Goal: Task Accomplishment & Management: Use online tool/utility

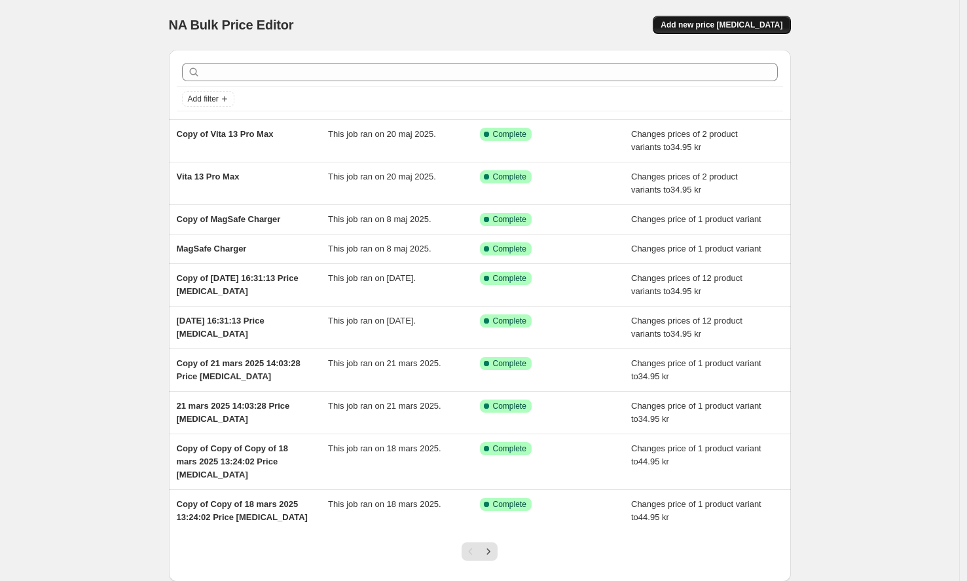
click at [737, 23] on span "Add new price [MEDICAL_DATA]" at bounding box center [722, 25] width 122 height 10
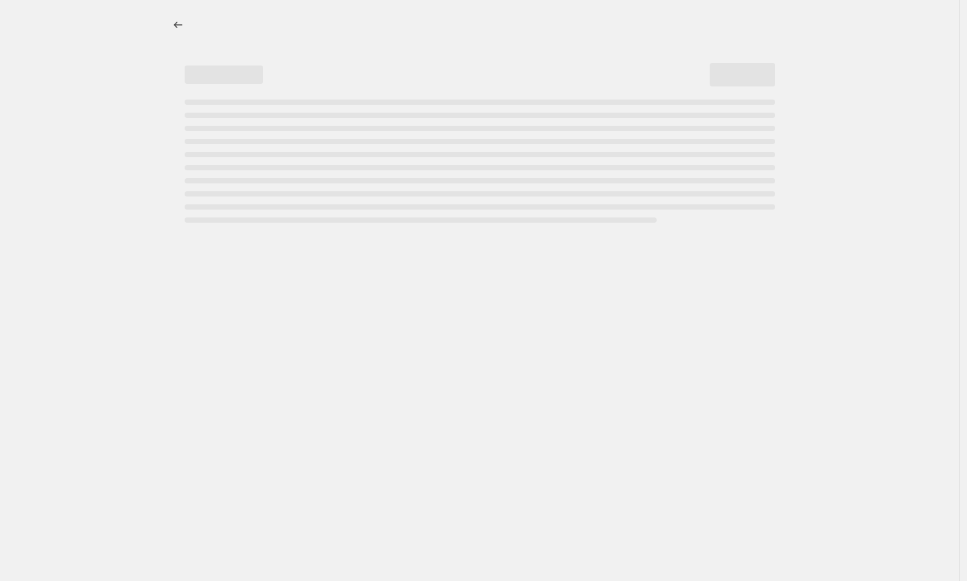
select select "percentage"
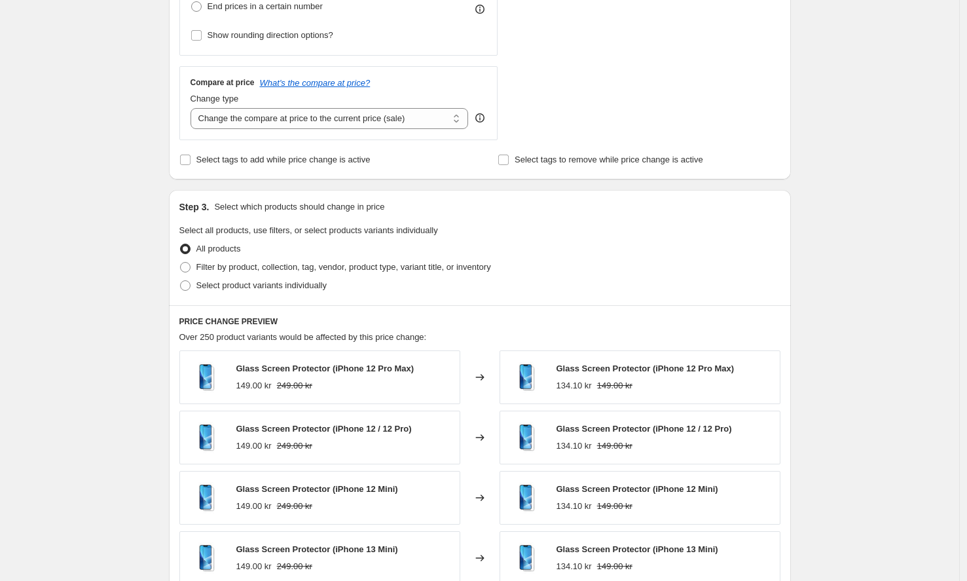
scroll to position [801, 0]
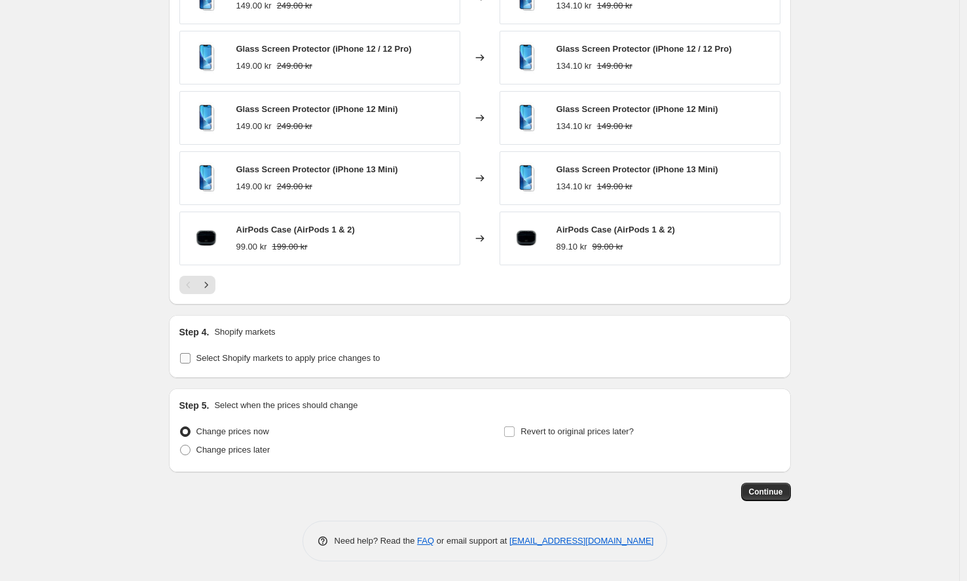
click at [251, 359] on span "Select Shopify markets to apply price changes to" at bounding box center [288, 358] width 184 height 10
click at [191, 359] on input "Select Shopify markets to apply price changes to" at bounding box center [185, 358] width 10 height 10
checkbox input "true"
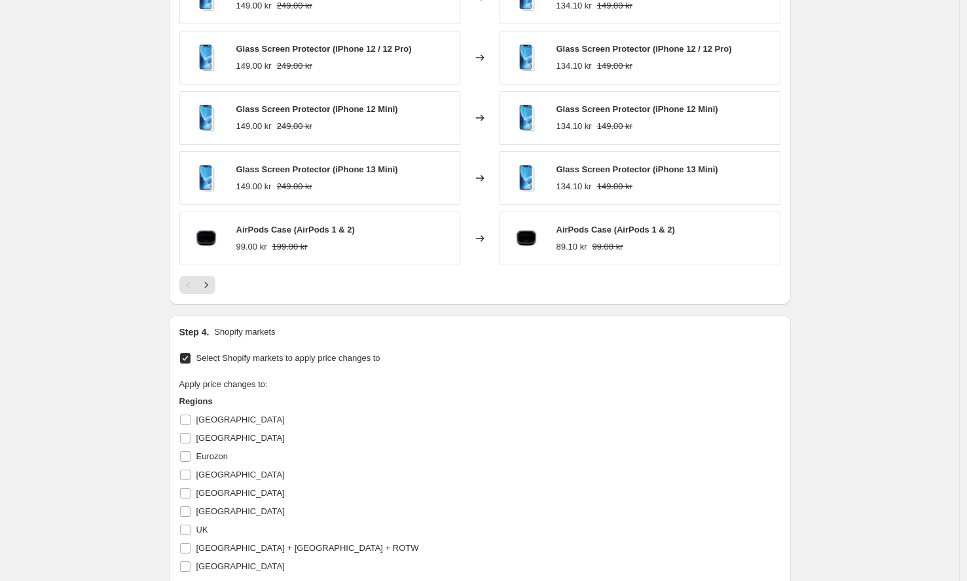
scroll to position [1054, 0]
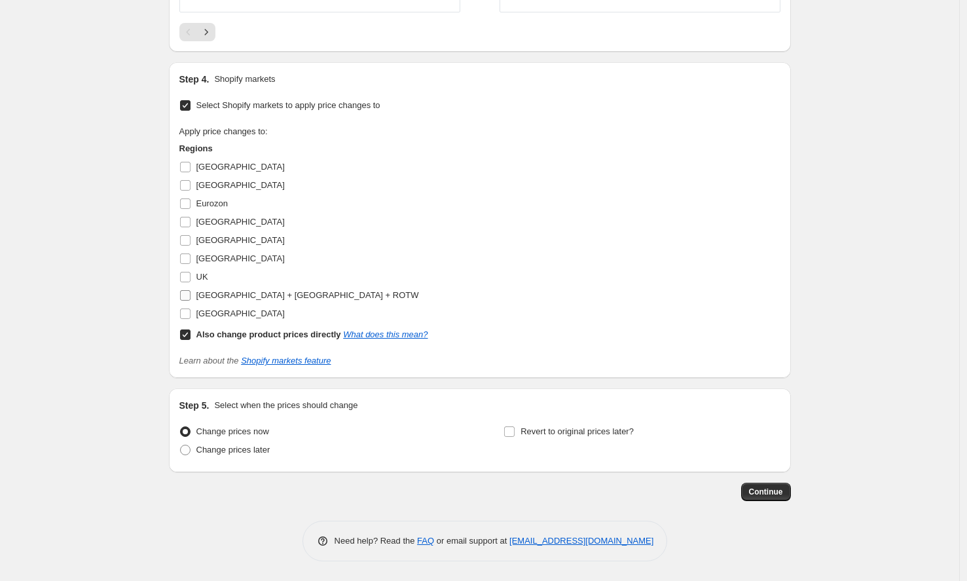
click at [189, 313] on input "[GEOGRAPHIC_DATA]" at bounding box center [185, 313] width 10 height 10
checkbox input "true"
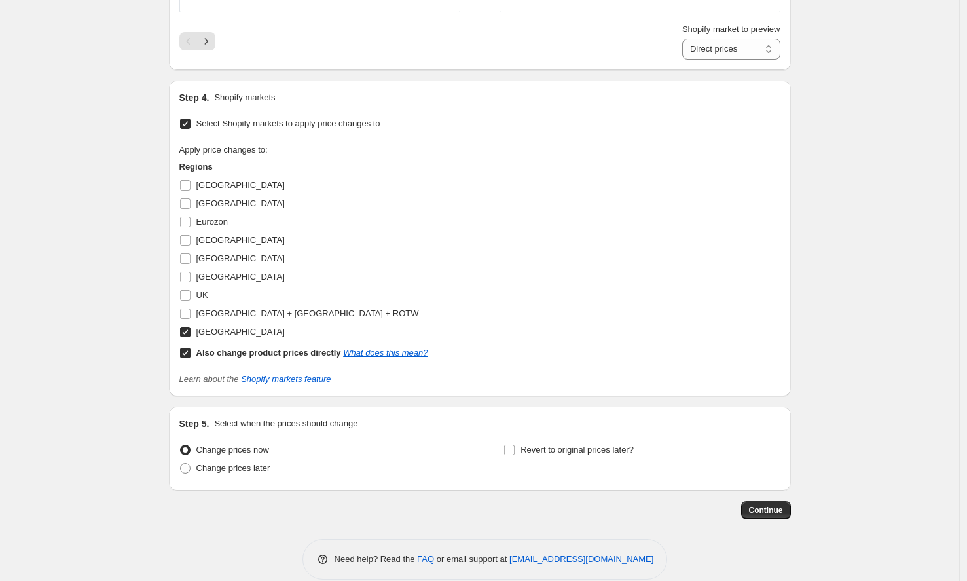
click at [189, 350] on input "Also change product prices directly What does this mean?" at bounding box center [185, 353] width 10 height 10
checkbox input "false"
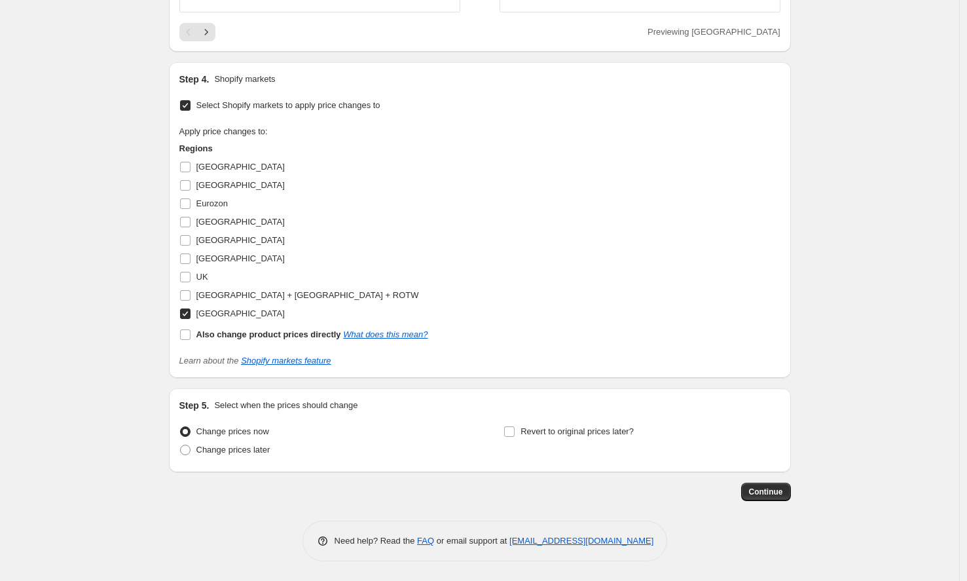
click at [191, 308] on span at bounding box center [185, 314] width 12 height 12
click at [191, 308] on input "[GEOGRAPHIC_DATA]" at bounding box center [185, 313] width 10 height 10
checkbox input "false"
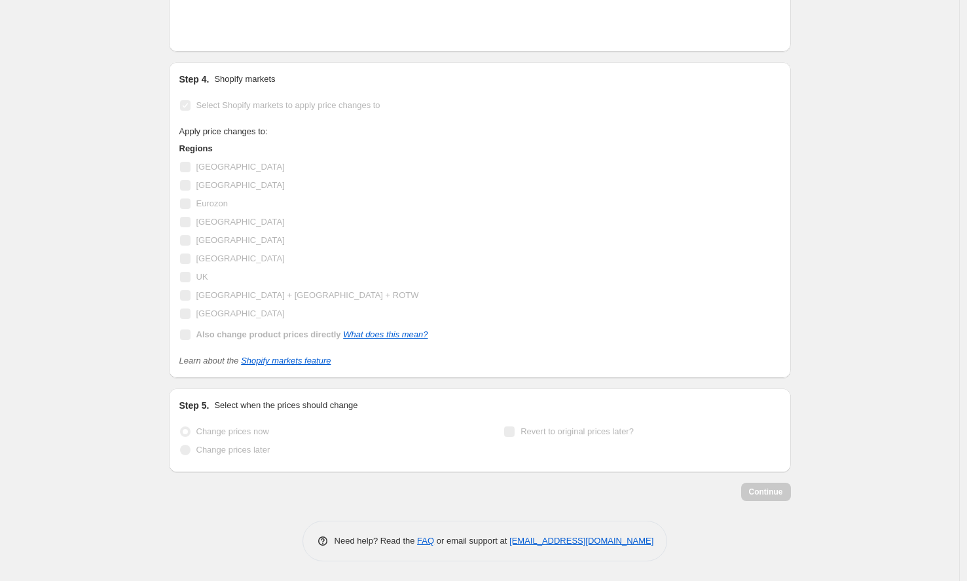
click at [195, 301] on label "[GEOGRAPHIC_DATA] + [GEOGRAPHIC_DATA] + ROTW" at bounding box center [299, 295] width 240 height 18
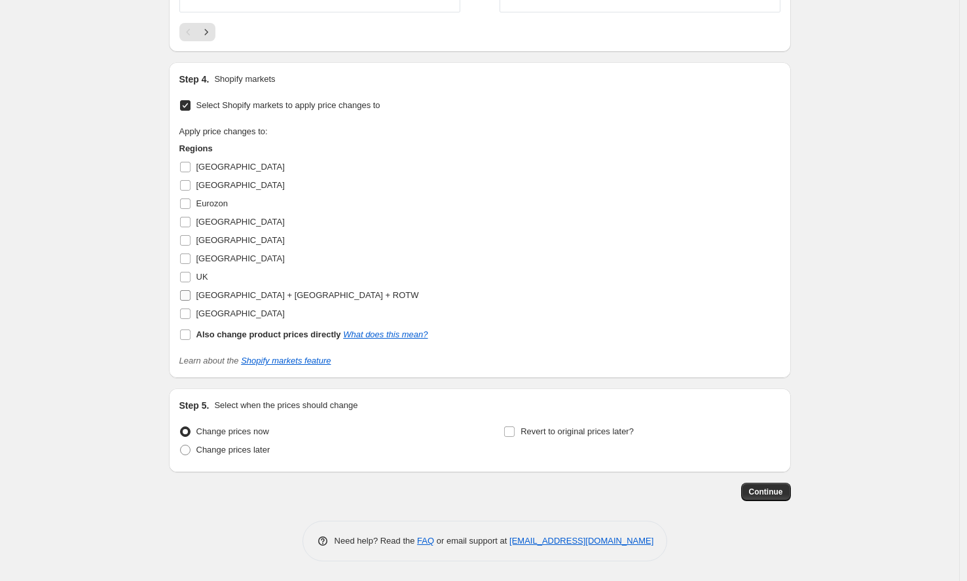
click at [191, 293] on input "[GEOGRAPHIC_DATA] + [GEOGRAPHIC_DATA] + ROTW" at bounding box center [185, 295] width 10 height 10
checkbox input "true"
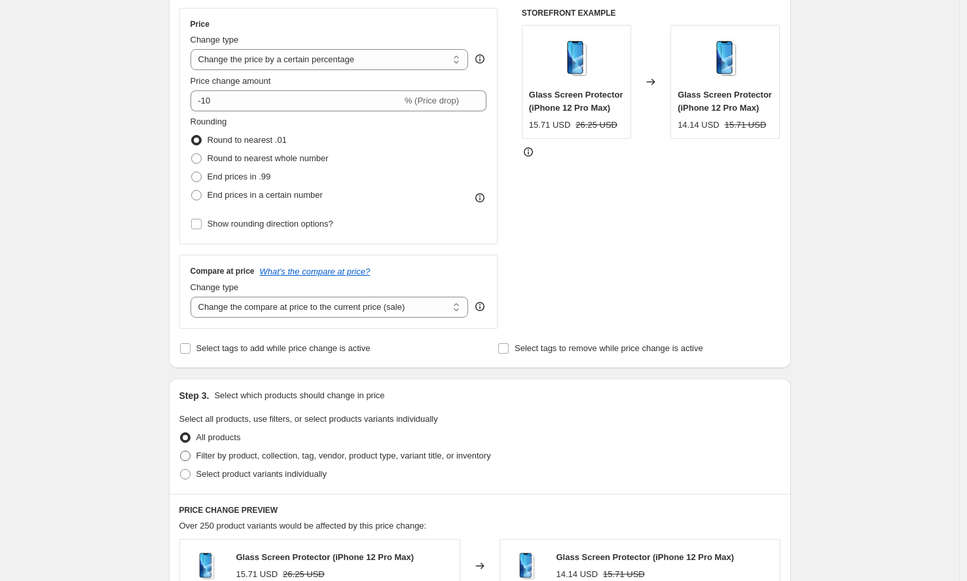
scroll to position [339, 0]
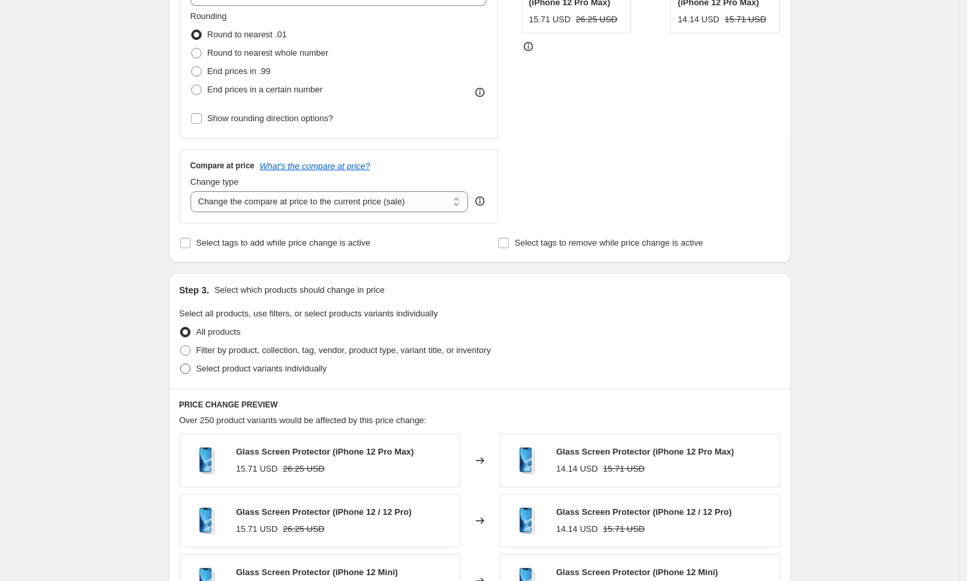
click at [271, 372] on span "Select product variants individually" at bounding box center [261, 368] width 130 height 10
click at [181, 364] on input "Select product variants individually" at bounding box center [180, 363] width 1 height 1
radio input "true"
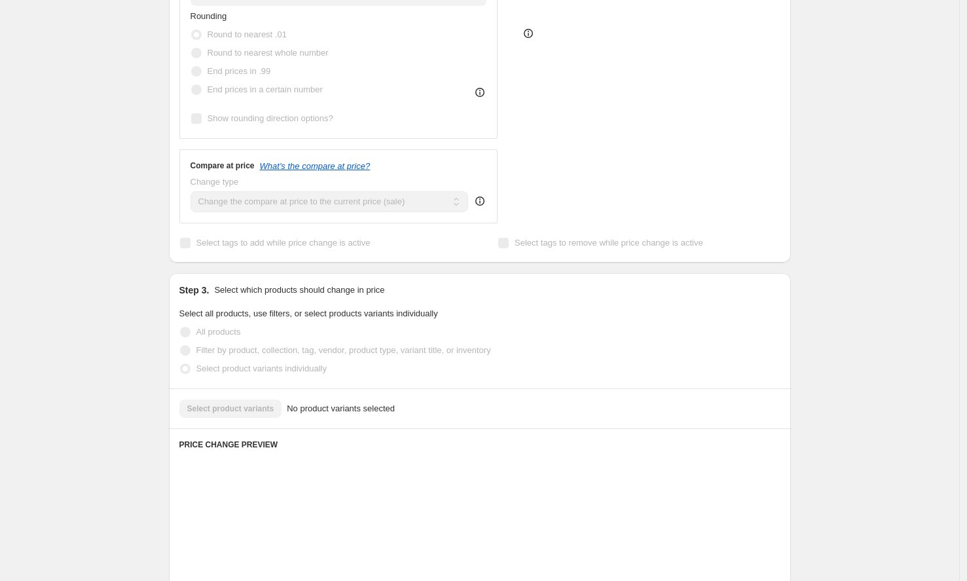
scroll to position [583, 0]
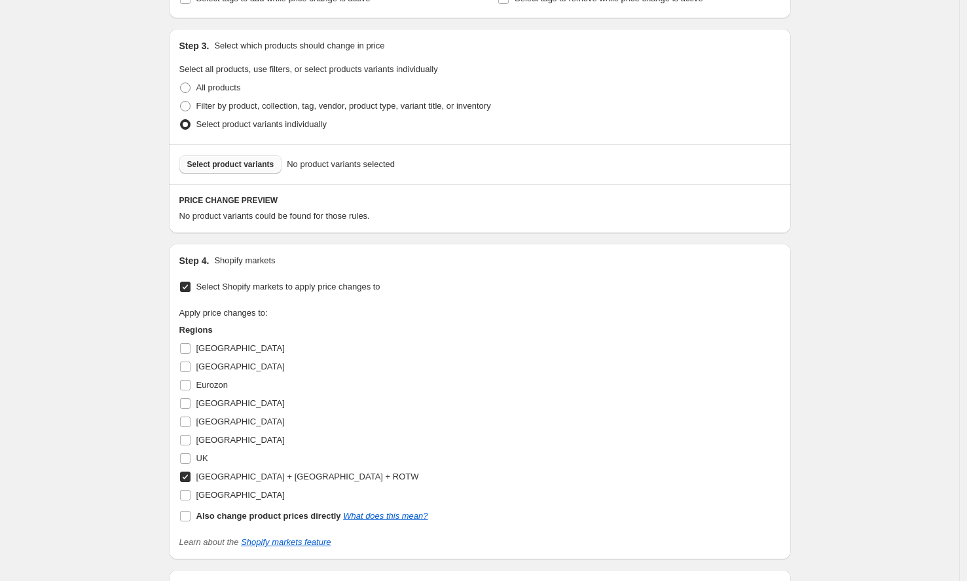
click at [270, 164] on span "Select product variants" at bounding box center [230, 164] width 87 height 10
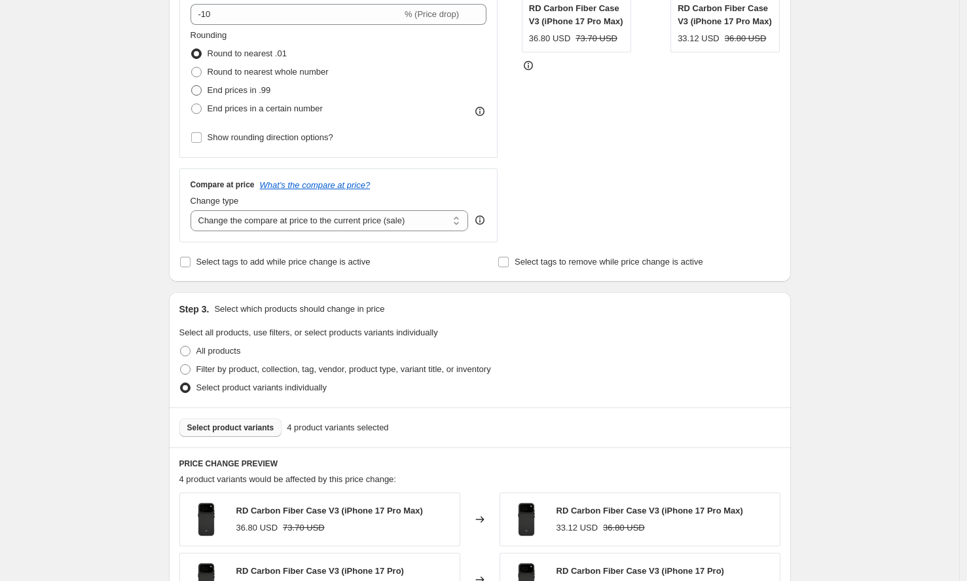
scroll to position [196, 0]
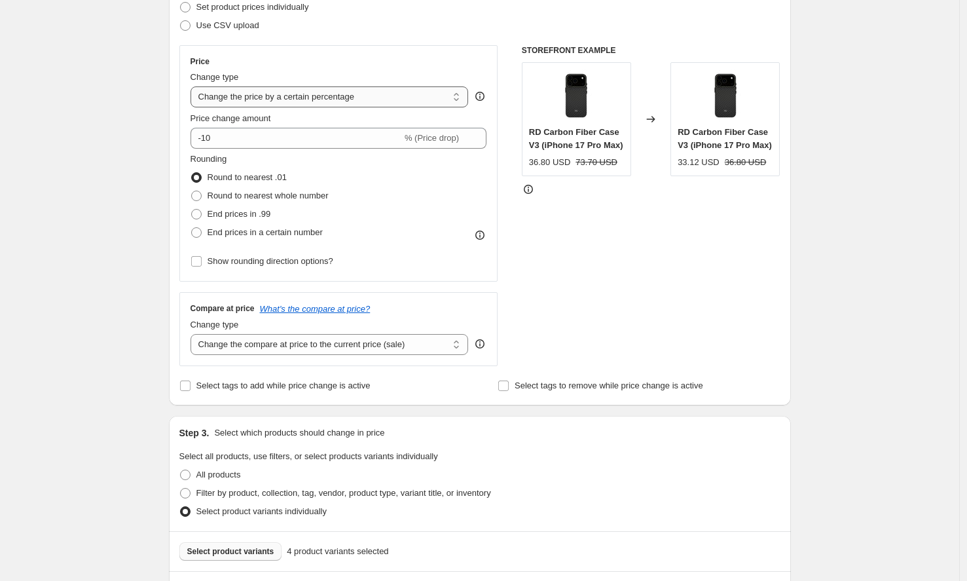
select select "to"
type input "80.00"
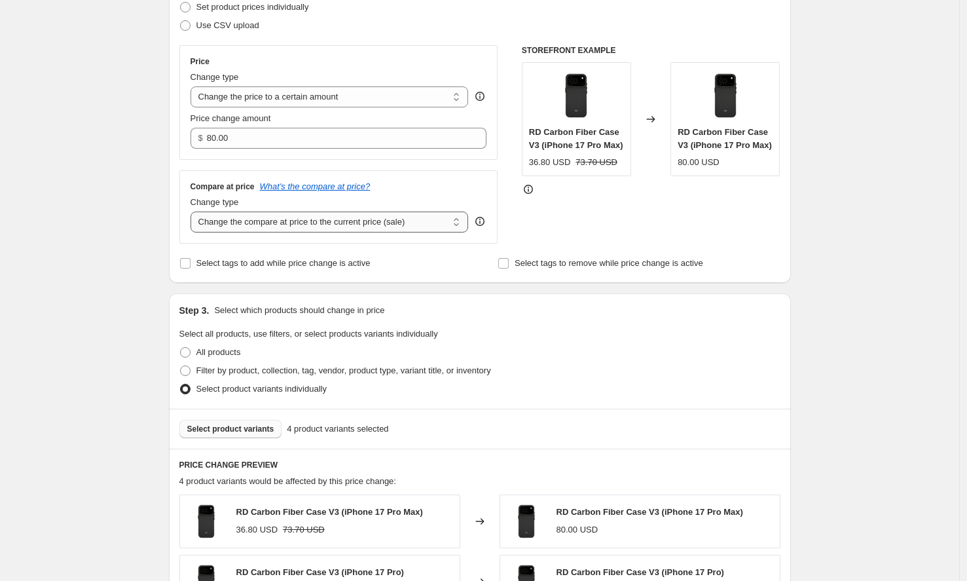
select select "to"
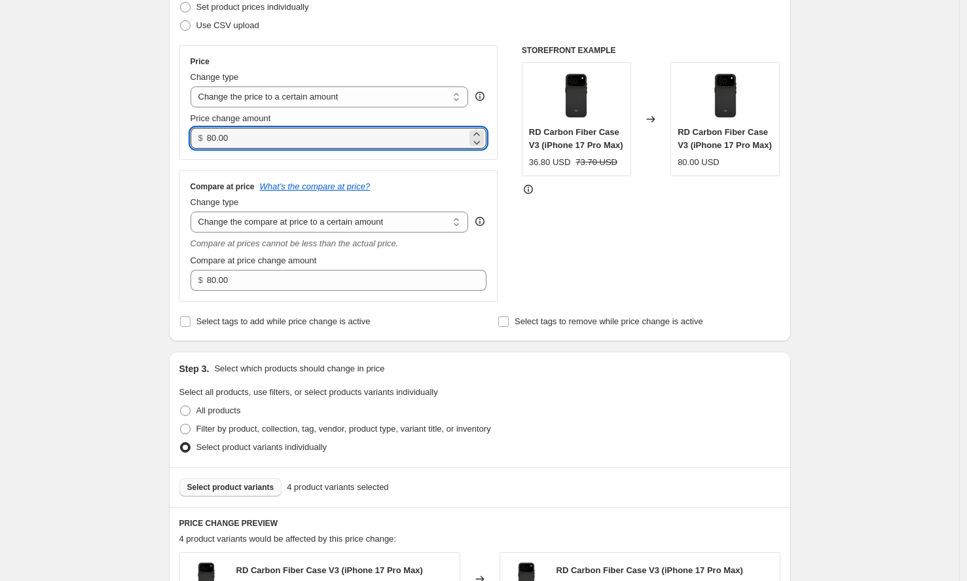
drag, startPoint x: 216, startPoint y: 138, endPoint x: 206, endPoint y: 139, distance: 9.8
click at [206, 139] on div "$ 80.00" at bounding box center [339, 138] width 297 height 21
type input "34"
type input "34.95"
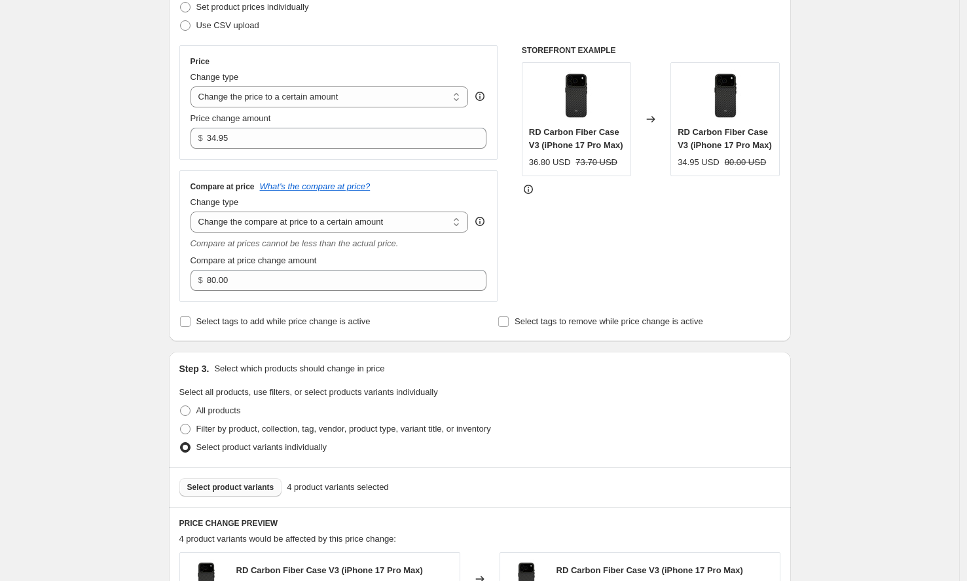
click at [121, 179] on div "Create new price [MEDICAL_DATA]. This page is ready Create new price [MEDICAL_D…" at bounding box center [479, 579] width 959 height 1551
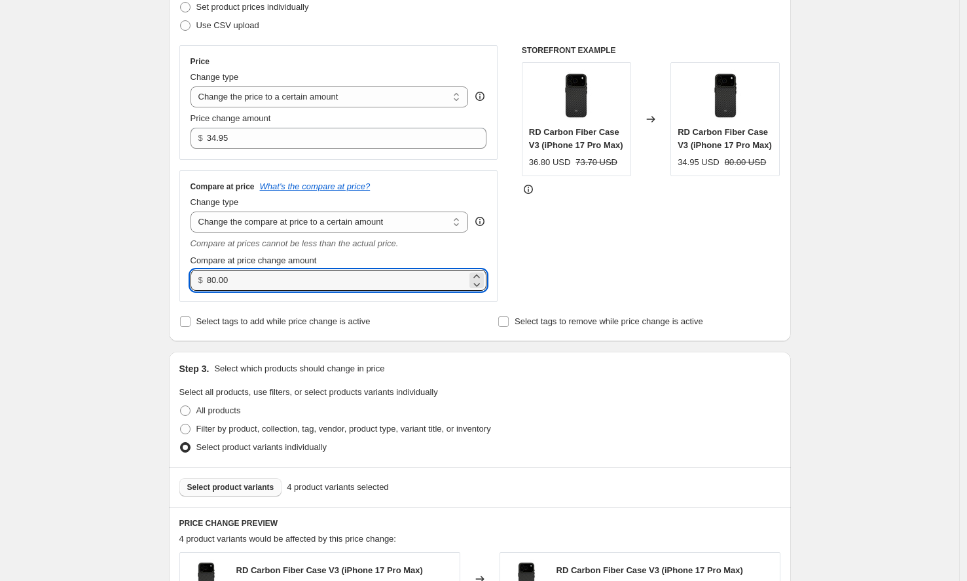
drag, startPoint x: 244, startPoint y: 282, endPoint x: 207, endPoint y: 283, distance: 37.3
click at [207, 283] on div "$ 80.00" at bounding box center [339, 280] width 297 height 21
type input "70.00"
click at [125, 284] on div "Create new price [MEDICAL_DATA]. This page is ready Create new price [MEDICAL_D…" at bounding box center [479, 579] width 959 height 1551
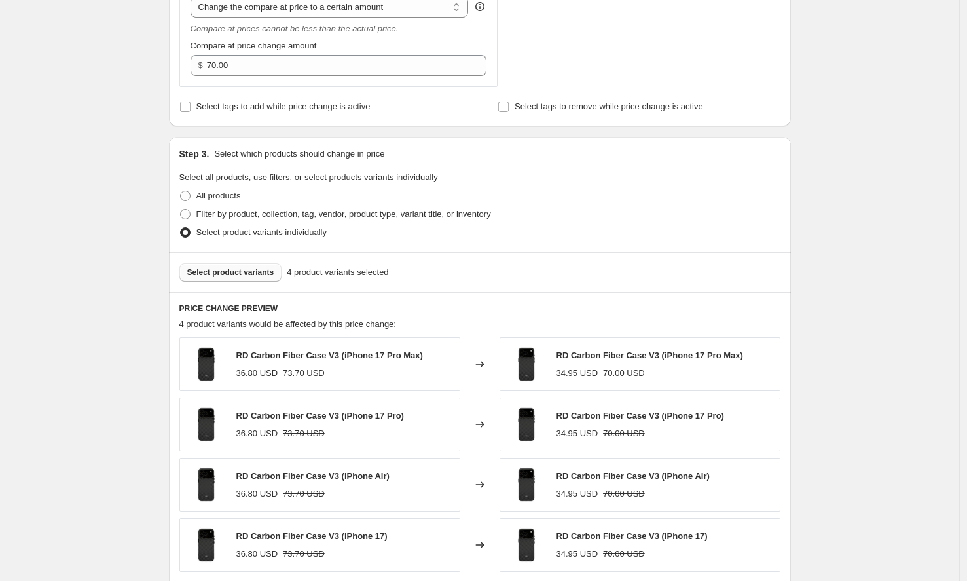
scroll to position [500, 0]
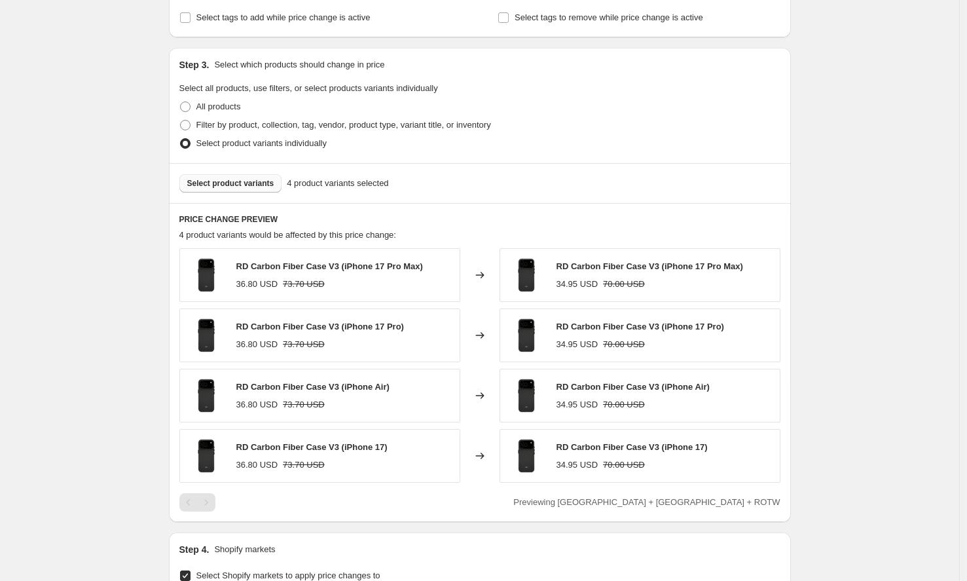
click at [242, 184] on span "Select product variants" at bounding box center [230, 183] width 87 height 10
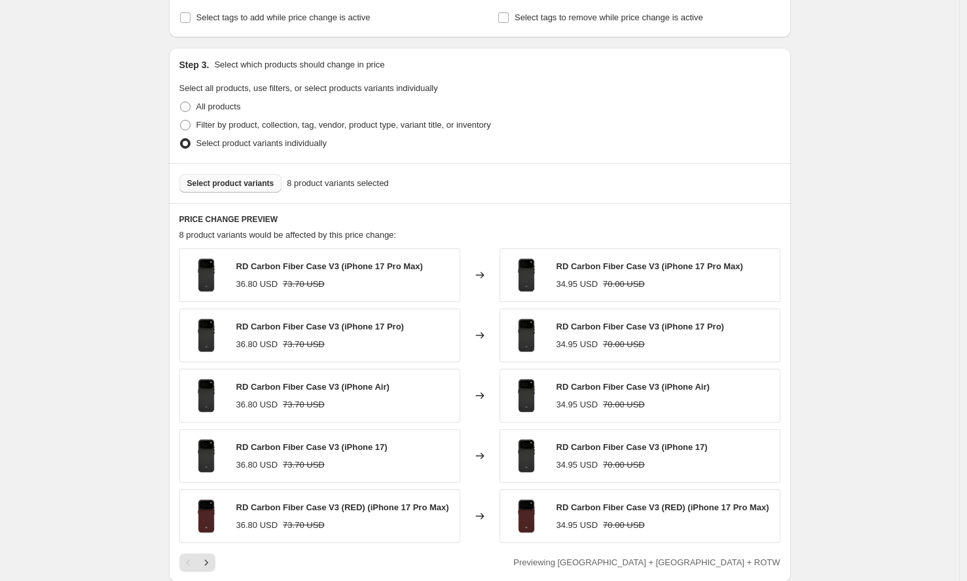
click at [242, 182] on span "Select product variants" at bounding box center [230, 183] width 87 height 10
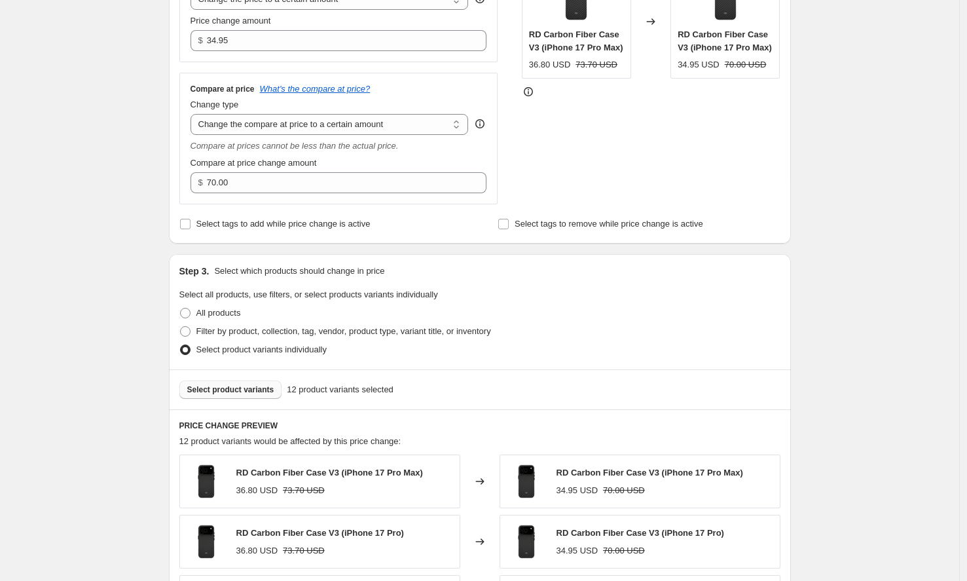
scroll to position [722, 0]
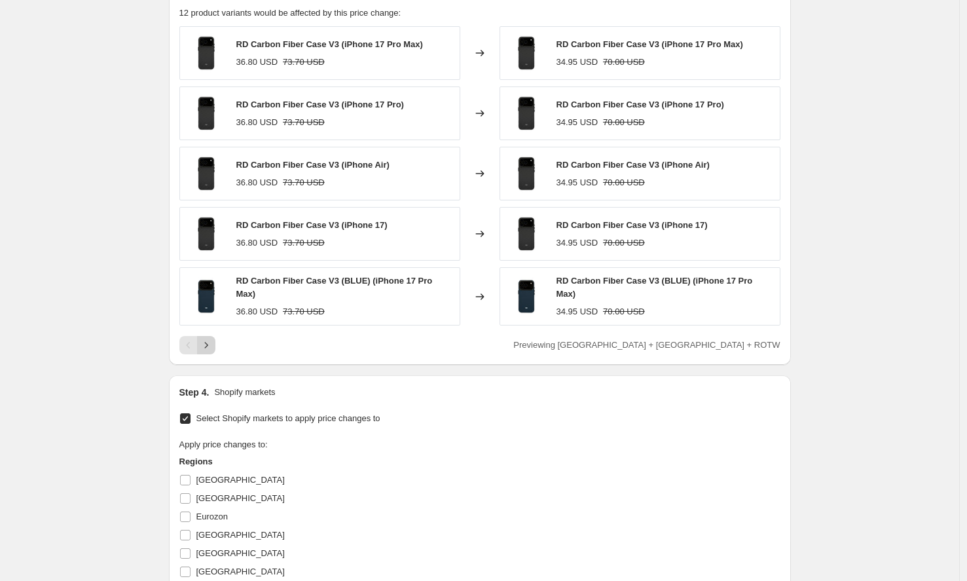
click at [213, 350] on icon "Next" at bounding box center [206, 345] width 13 height 13
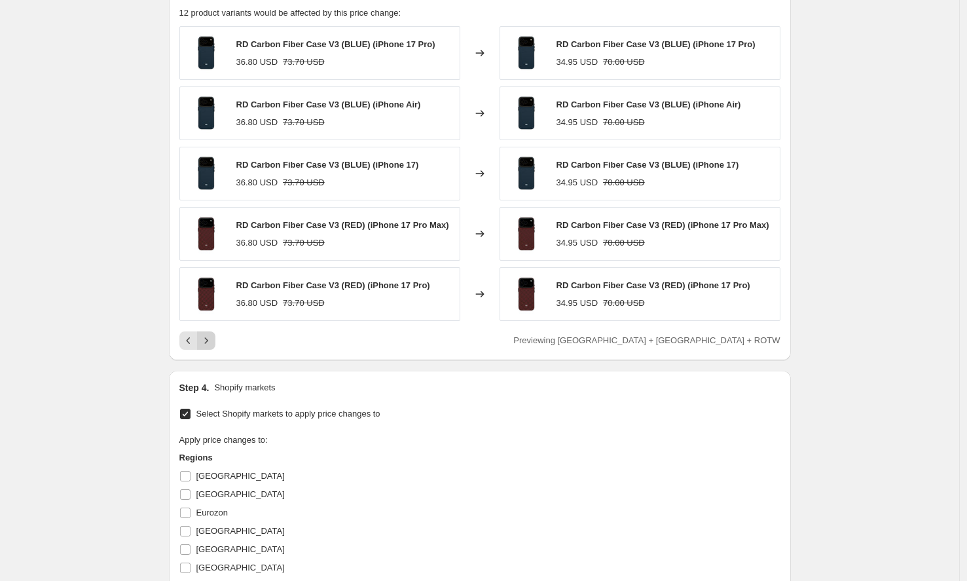
click at [213, 346] on icon "Next" at bounding box center [206, 340] width 13 height 13
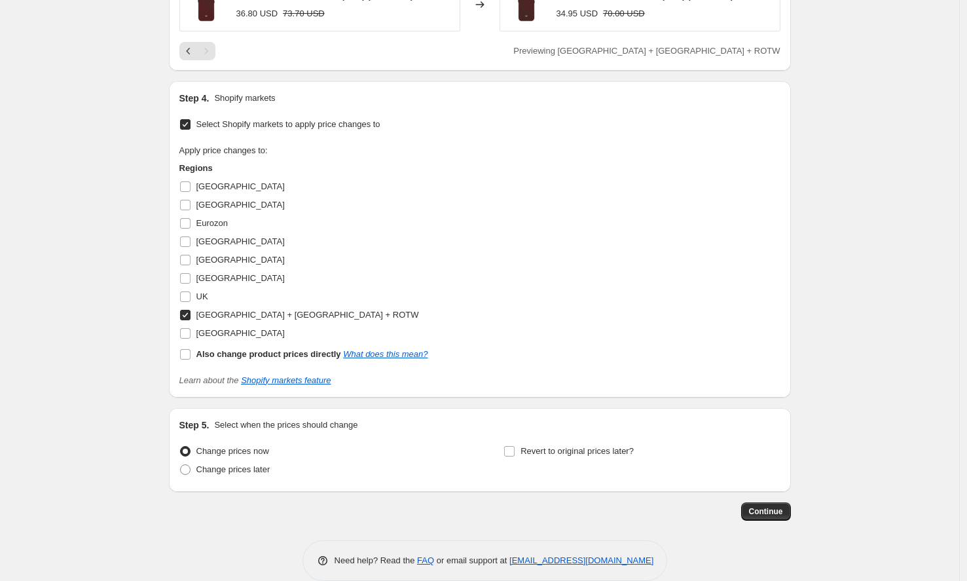
scroll to position [849, 0]
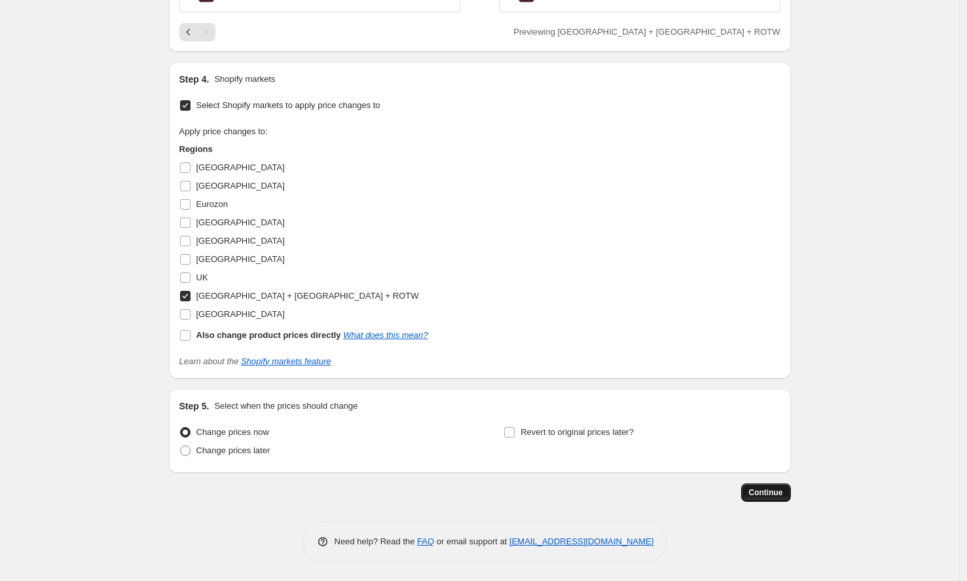
click at [773, 491] on span "Continue" at bounding box center [766, 492] width 34 height 10
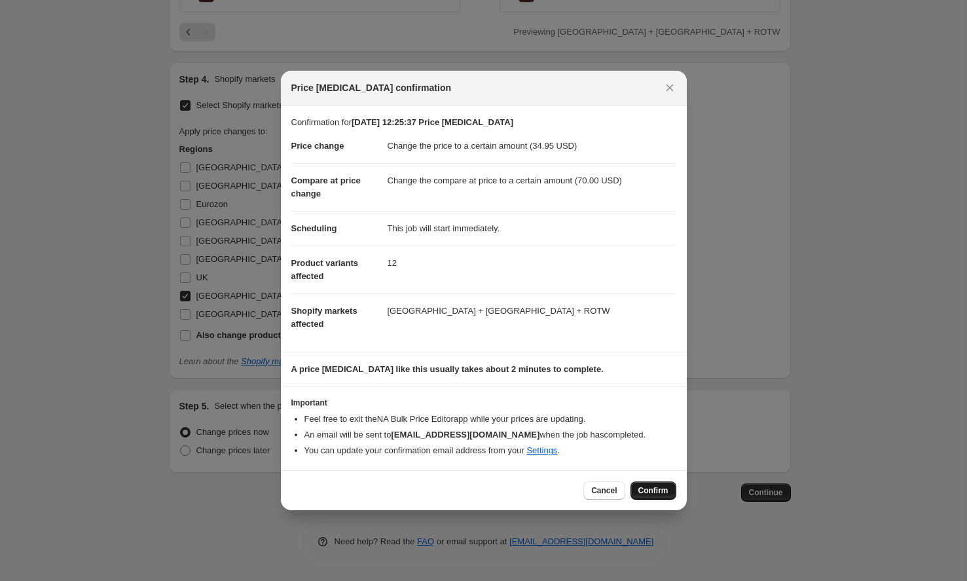
click at [649, 489] on span "Confirm" at bounding box center [653, 490] width 30 height 10
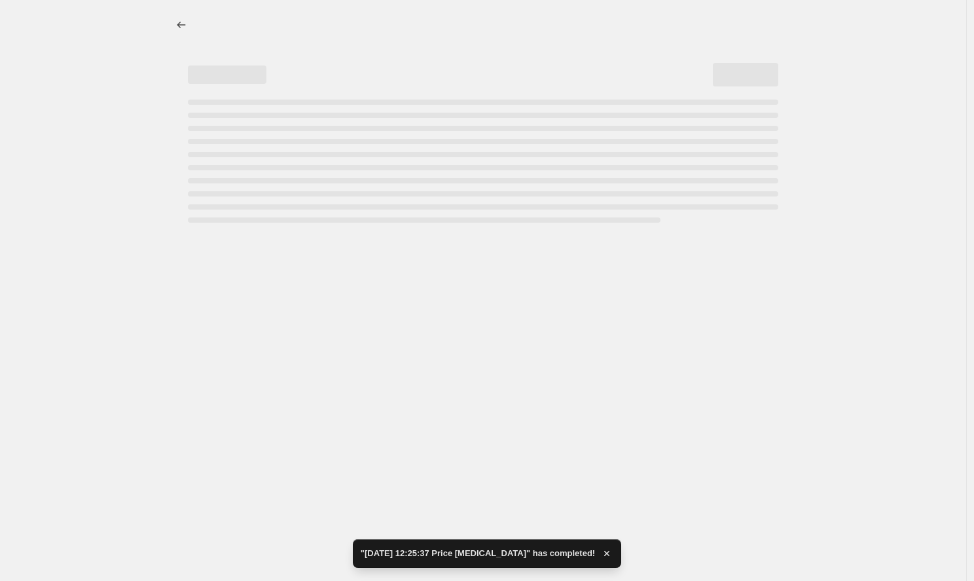
select select "to"
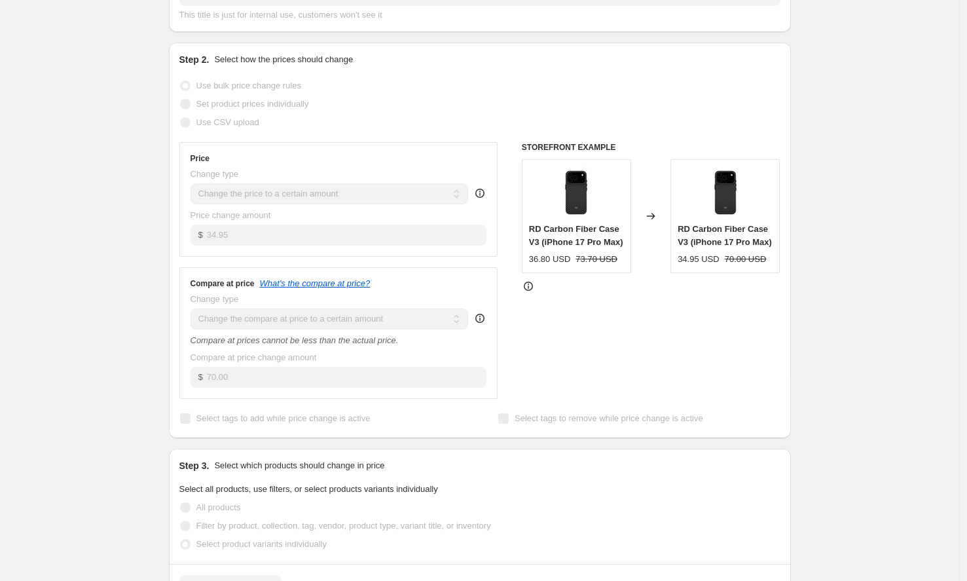
scroll to position [1, 0]
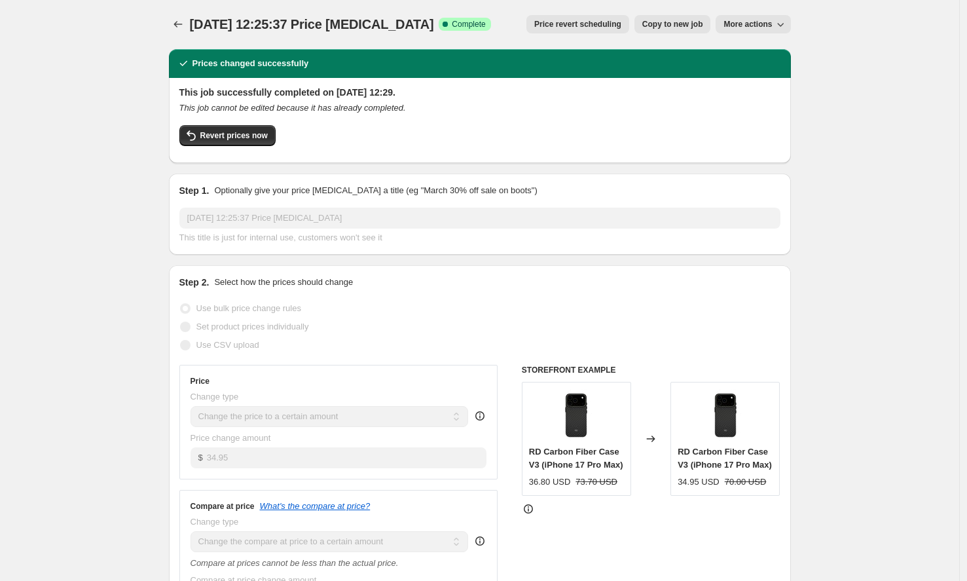
click at [684, 27] on span "Copy to new job" at bounding box center [672, 24] width 61 height 10
select select "to"
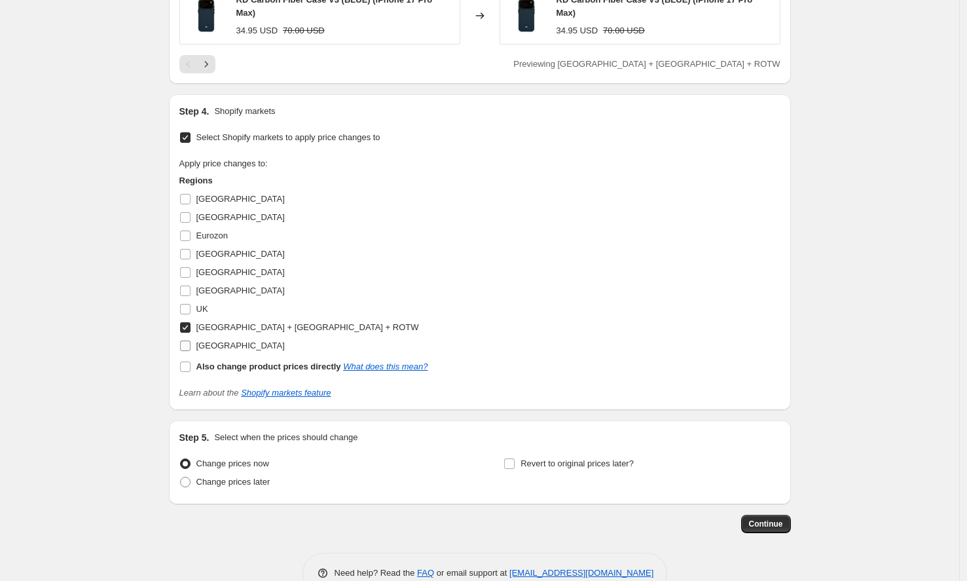
scroll to position [1035, 0]
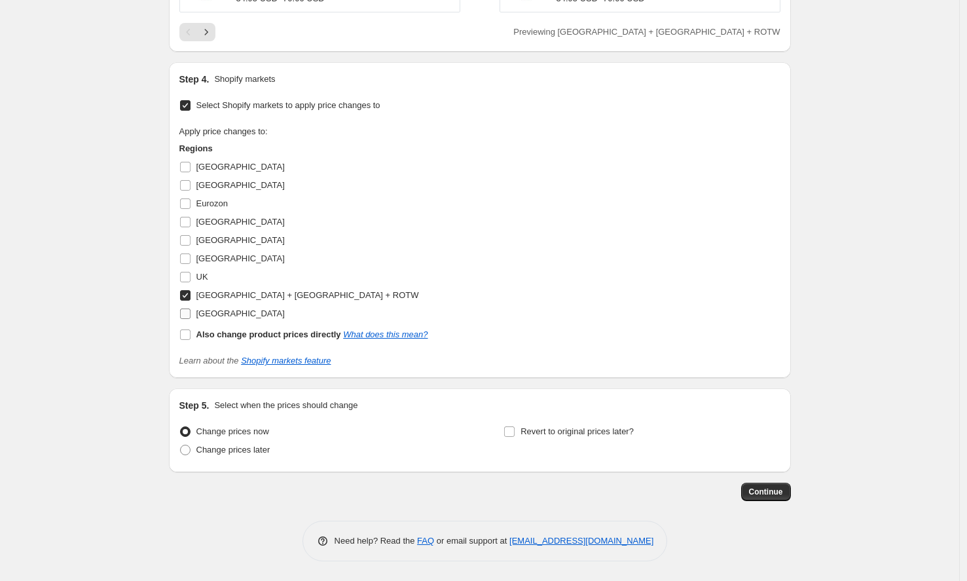
click at [191, 311] on span at bounding box center [185, 314] width 12 height 12
click at [191, 311] on input "[GEOGRAPHIC_DATA]" at bounding box center [185, 313] width 10 height 10
checkbox input "true"
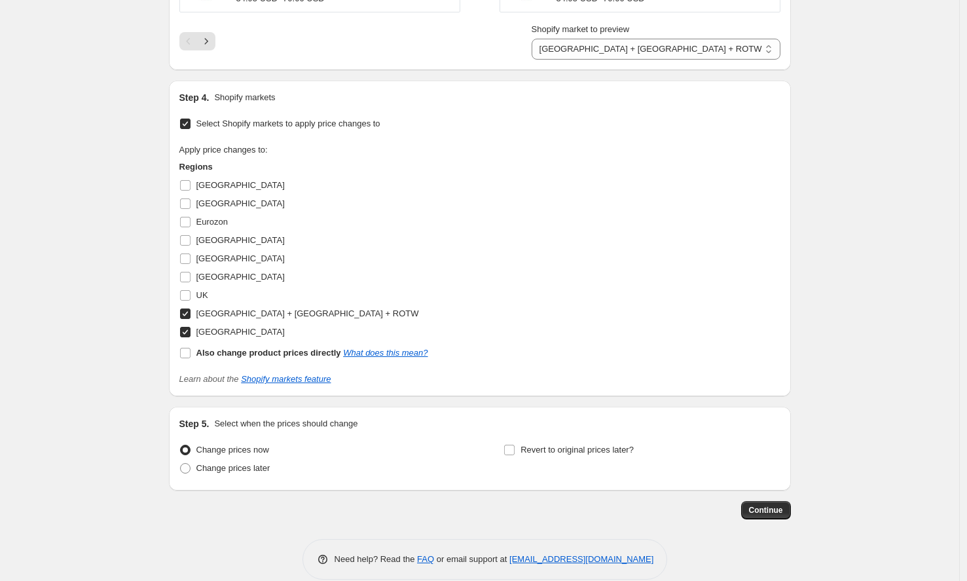
click at [191, 313] on input "[GEOGRAPHIC_DATA] + [GEOGRAPHIC_DATA] + ROTW" at bounding box center [185, 313] width 10 height 10
checkbox input "false"
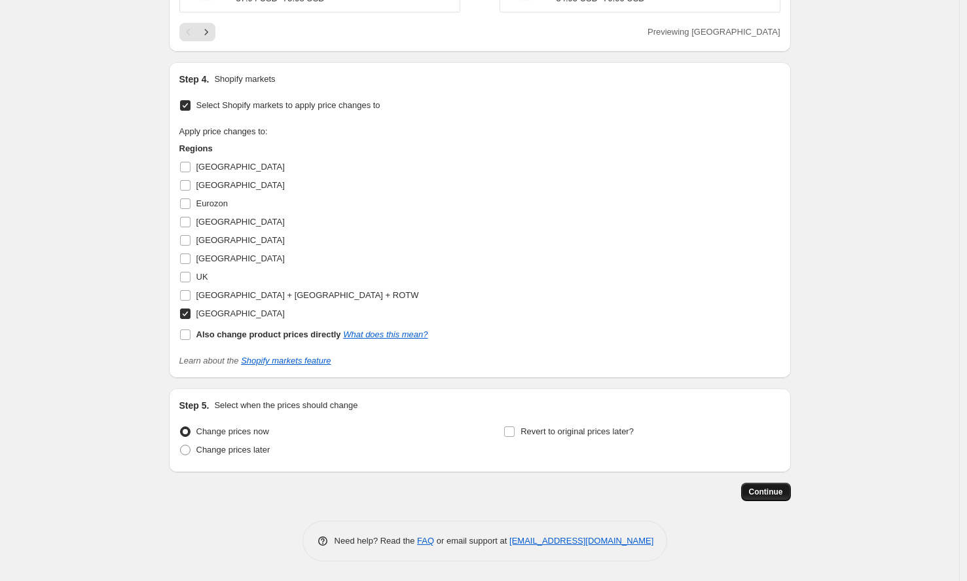
click at [777, 495] on span "Continue" at bounding box center [766, 492] width 34 height 10
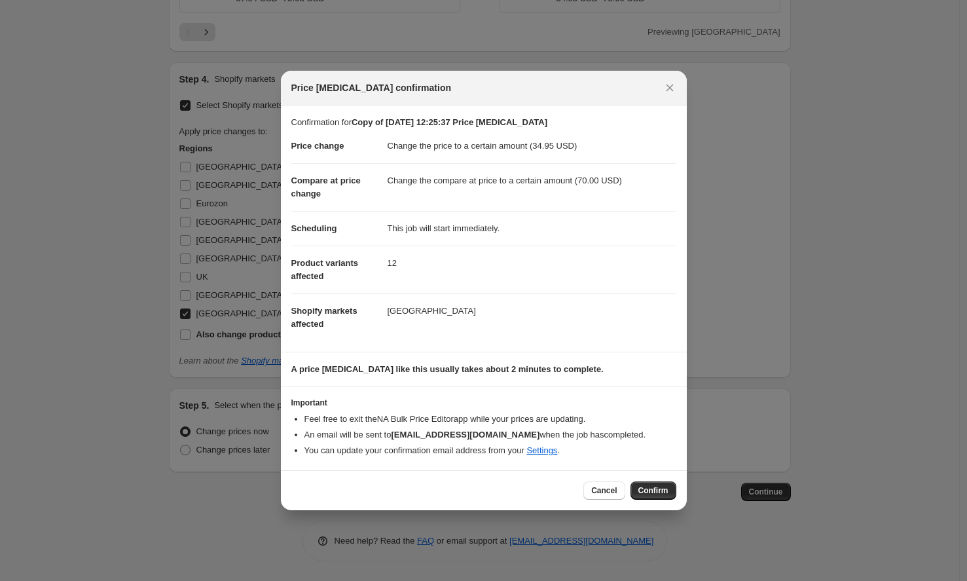
click at [647, 490] on span "Confirm" at bounding box center [653, 490] width 30 height 10
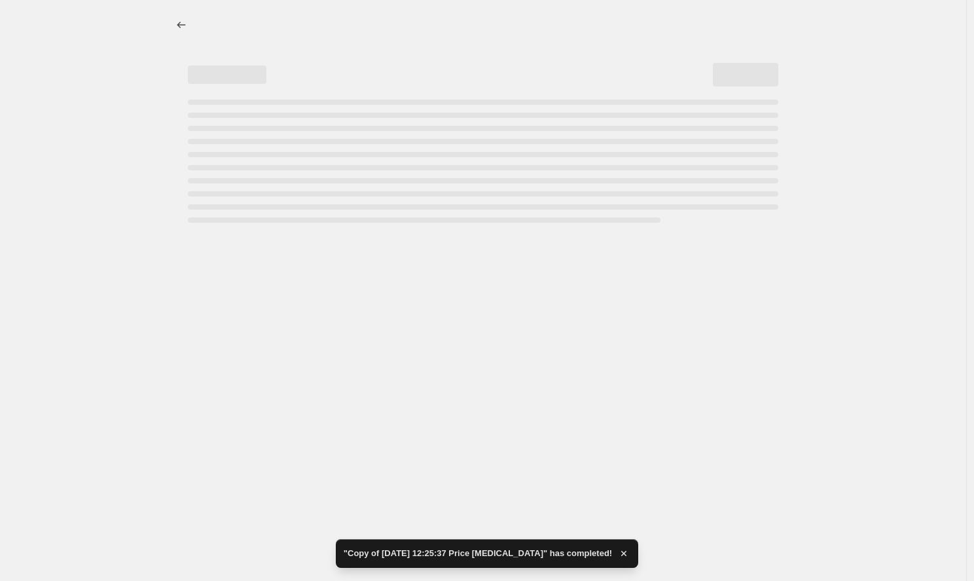
select select "to"
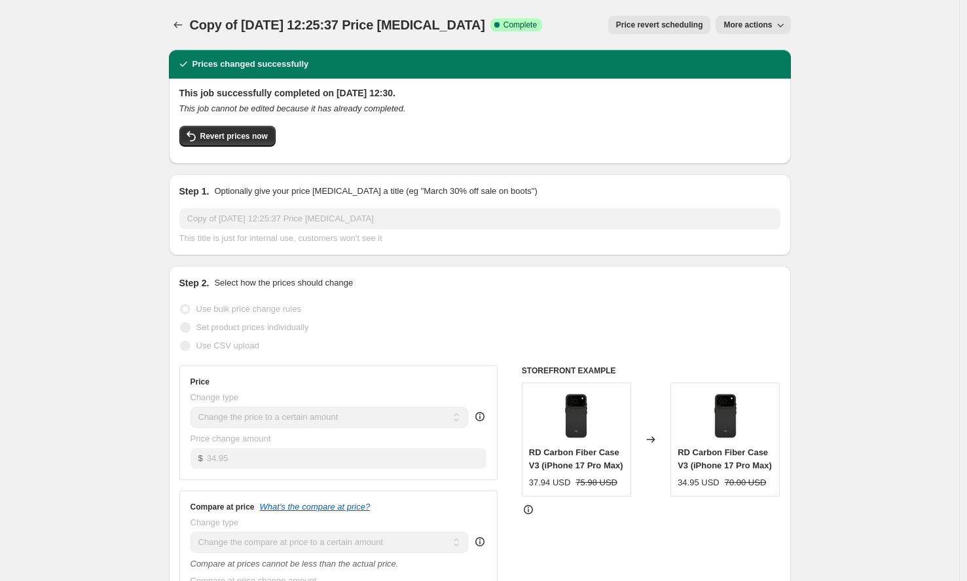
click at [772, 29] on span "More actions" at bounding box center [748, 25] width 48 height 10
click at [771, 51] on span "Copy to new job" at bounding box center [756, 52] width 61 height 10
select select "to"
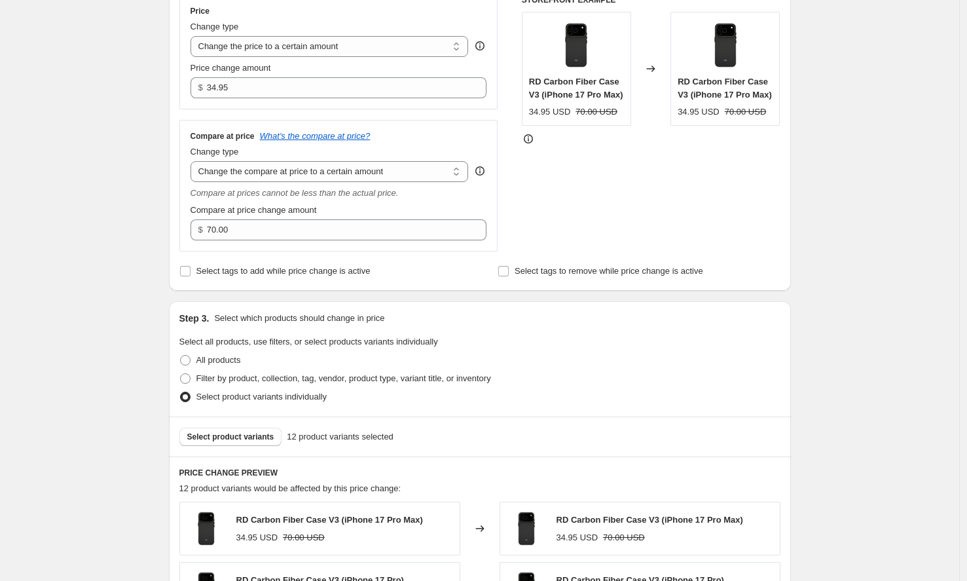
scroll to position [392, 0]
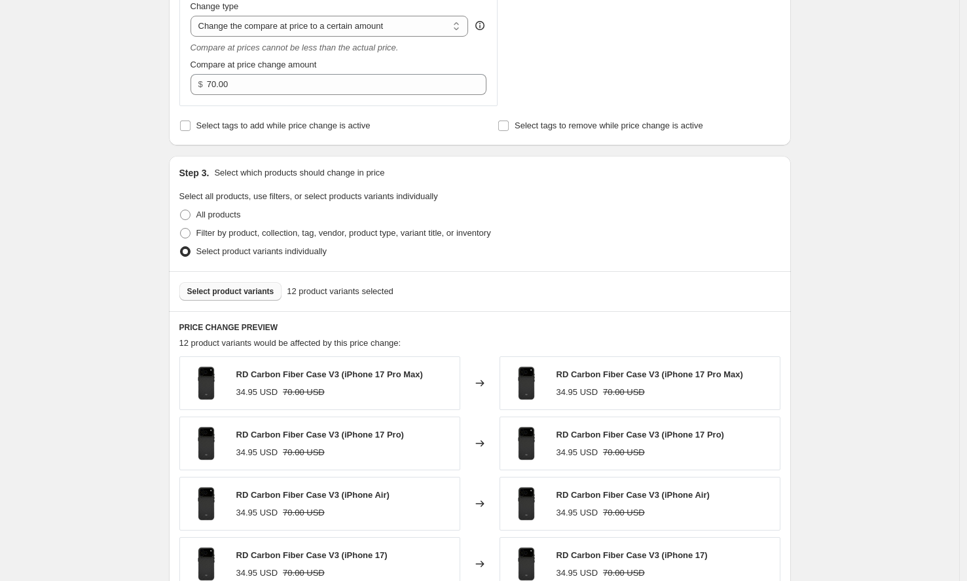
click at [256, 294] on span "Select product variants" at bounding box center [230, 291] width 87 height 10
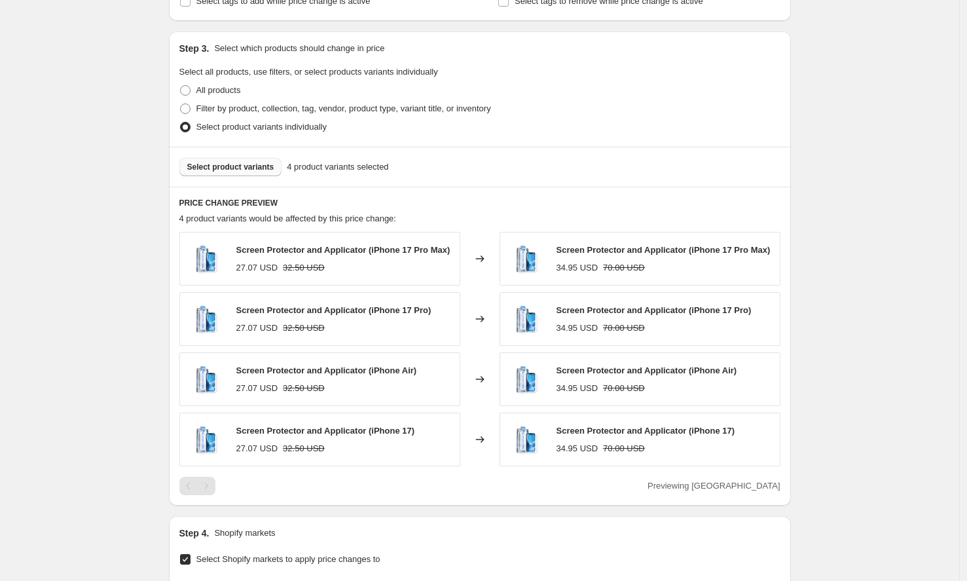
scroll to position [235, 0]
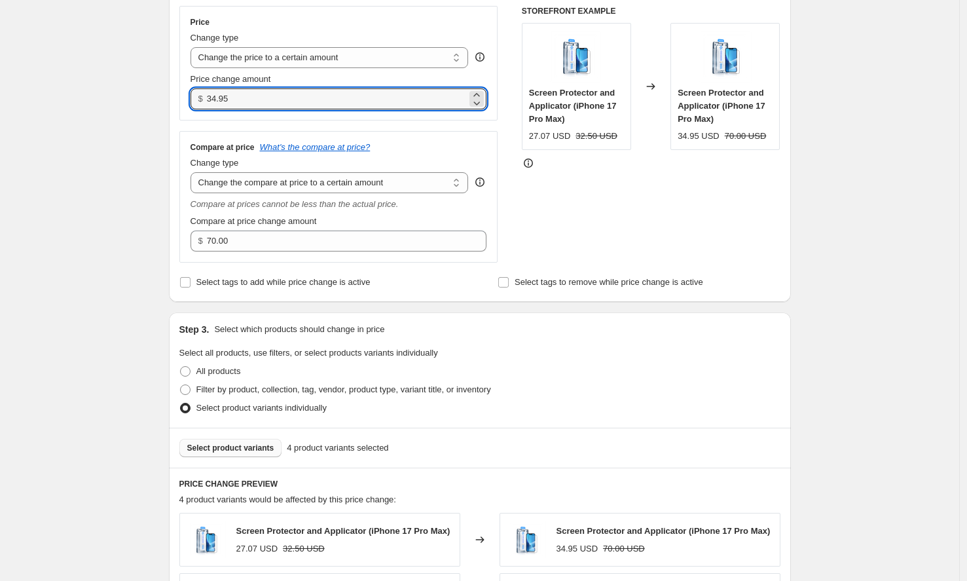
drag, startPoint x: 247, startPoint y: 98, endPoint x: 185, endPoint y: 99, distance: 61.6
click at [185, 99] on div "Price Change type Change the price to a certain amount Change the price by a ce…" at bounding box center [338, 63] width 319 height 115
type input "24"
type input "24.95"
click at [86, 277] on div "Create new price [MEDICAL_DATA]. This page is ready Create new price [MEDICAL_D…" at bounding box center [479, 540] width 959 height 1551
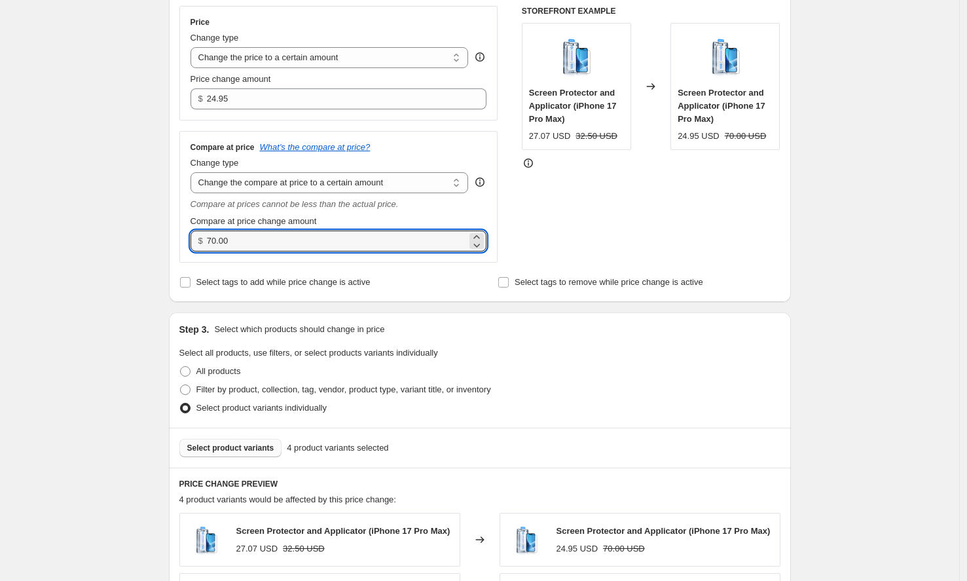
drag, startPoint x: 263, startPoint y: 230, endPoint x: 171, endPoint y: 245, distance: 92.8
click at [171, 244] on div "Step 1. Optionally give your price [MEDICAL_DATA] a title (eg "March 30% off sa…" at bounding box center [474, 520] width 633 height 1432
click at [171, 245] on div "Step 1. Optionally give your price [MEDICAL_DATA] a title (eg "March 30% off sa…" at bounding box center [474, 520] width 633 height 1432
drag, startPoint x: 231, startPoint y: 244, endPoint x: 170, endPoint y: 242, distance: 61.6
click at [171, 243] on div "Step 1. Optionally give your price [MEDICAL_DATA] a title (eg "March 30% off sa…" at bounding box center [474, 520] width 633 height 1432
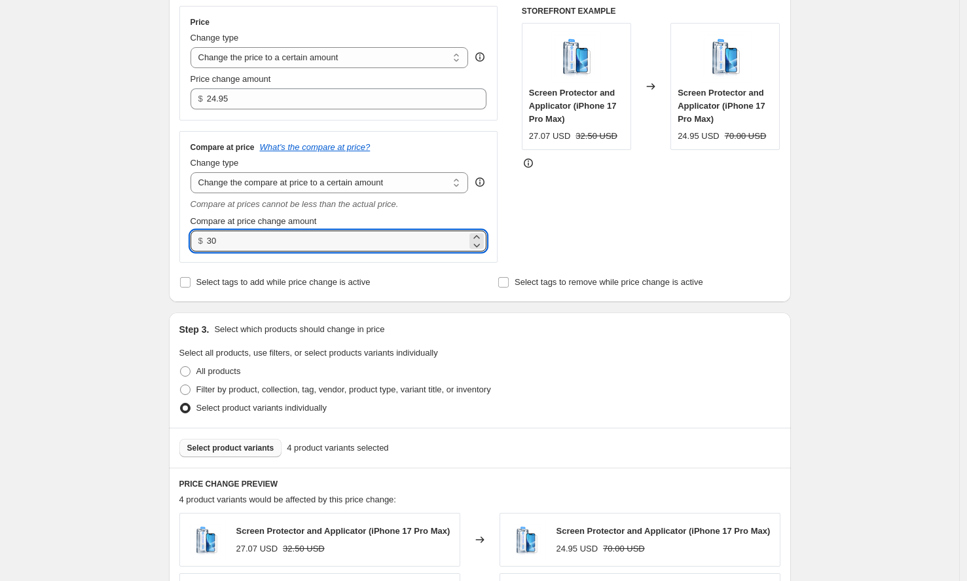
type input "30.00"
click at [103, 271] on div "Create new price [MEDICAL_DATA]. This page is ready Create new price [MEDICAL_D…" at bounding box center [479, 540] width 959 height 1551
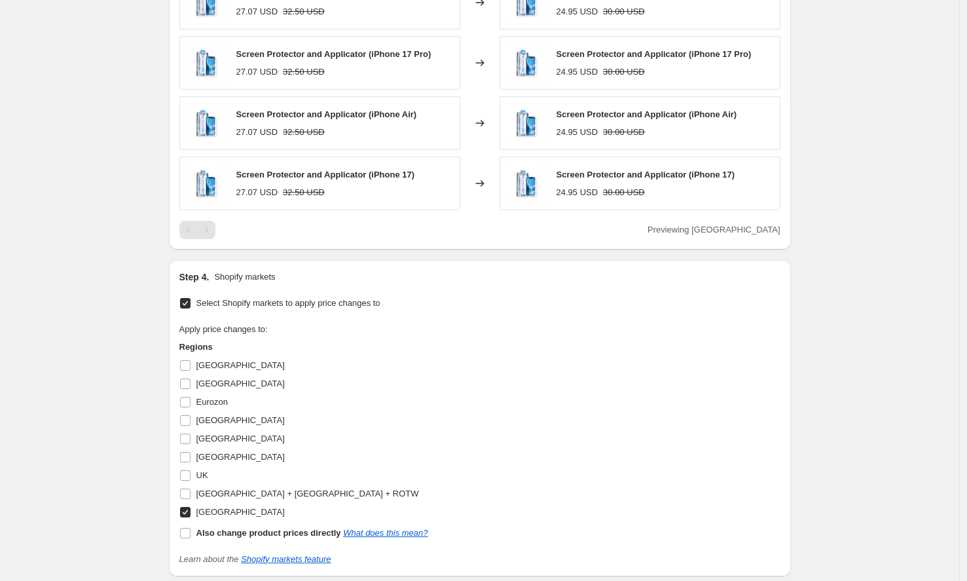
scroll to position [974, 0]
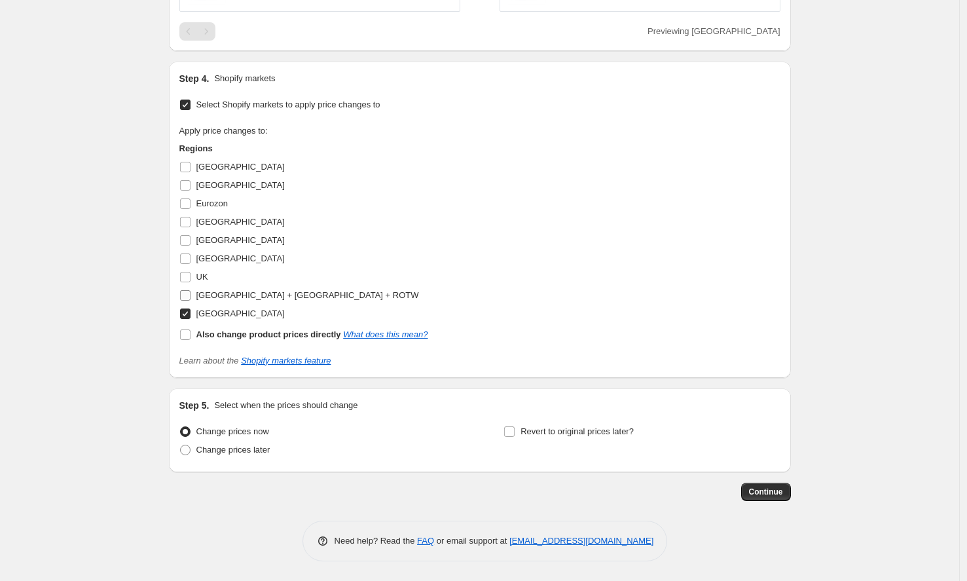
click at [191, 297] on input "[GEOGRAPHIC_DATA] + [GEOGRAPHIC_DATA] + ROTW" at bounding box center [185, 295] width 10 height 10
checkbox input "true"
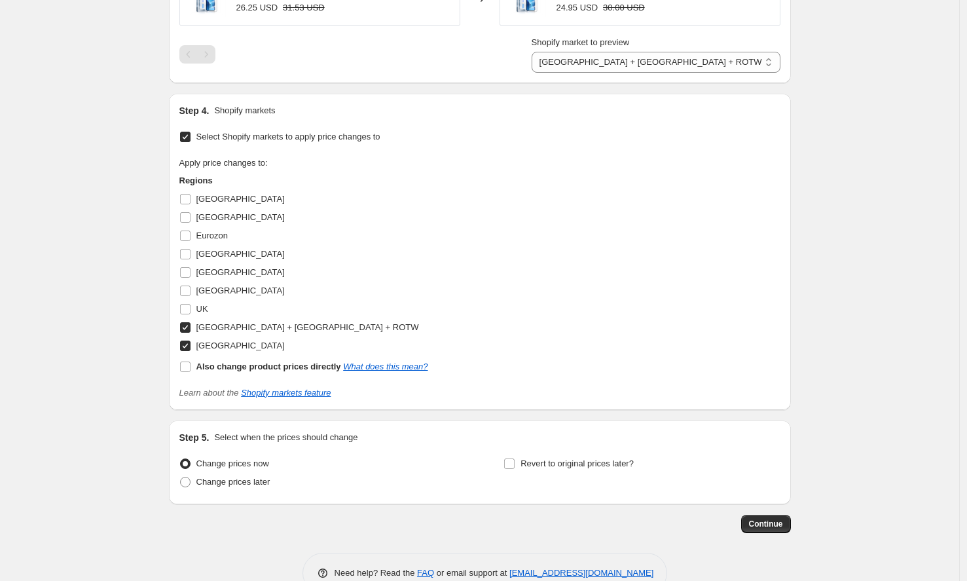
scroll to position [993, 0]
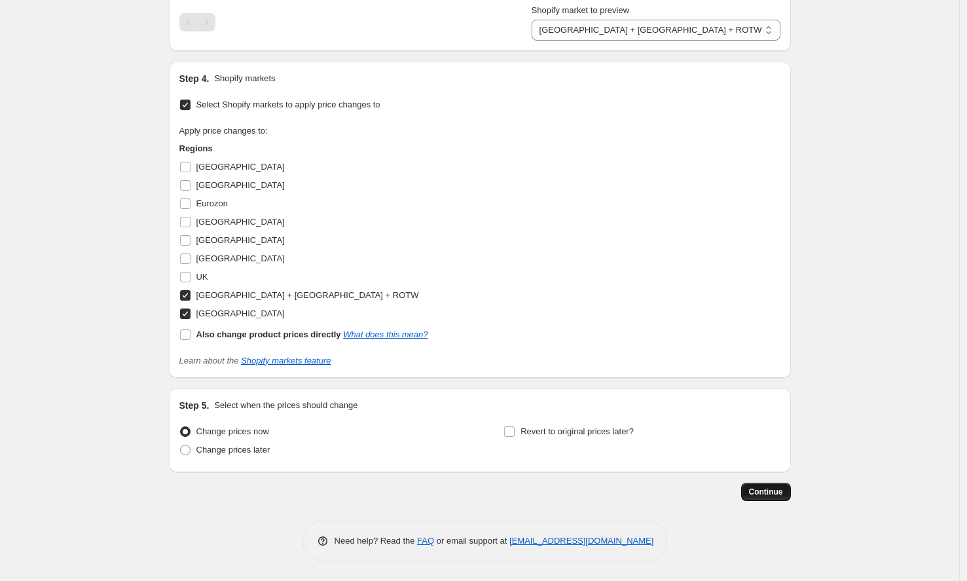
click at [777, 492] on span "Continue" at bounding box center [766, 492] width 34 height 10
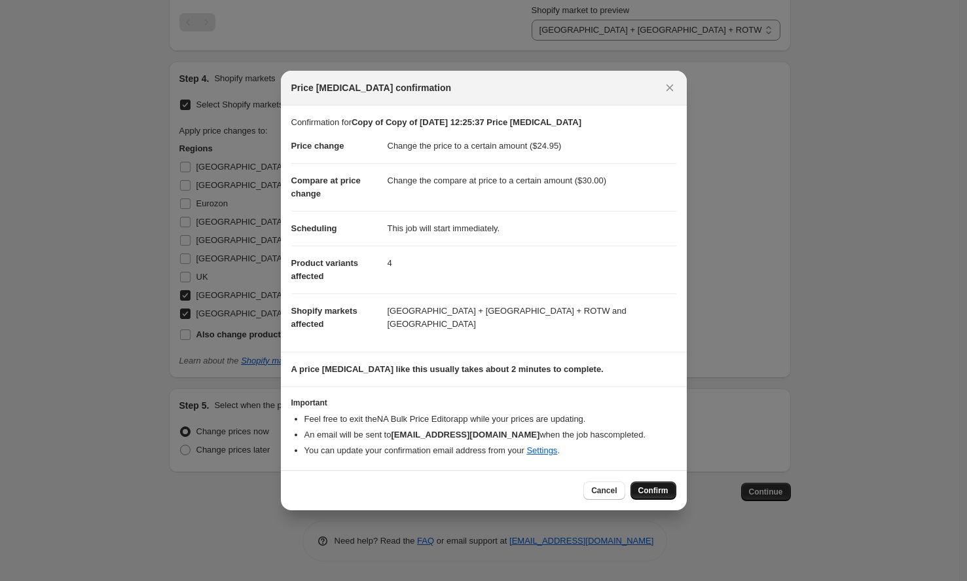
click at [655, 488] on span "Confirm" at bounding box center [653, 490] width 30 height 10
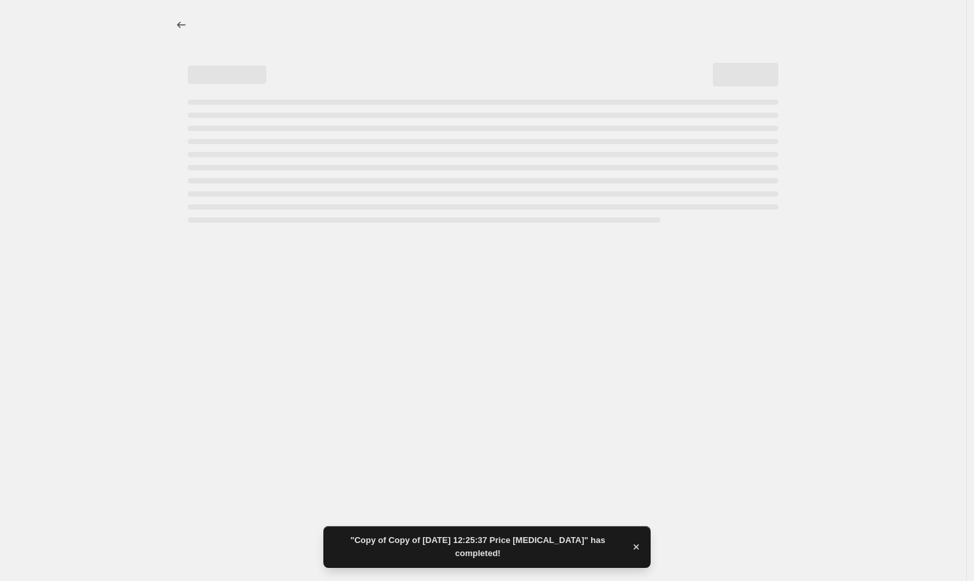
select select "to"
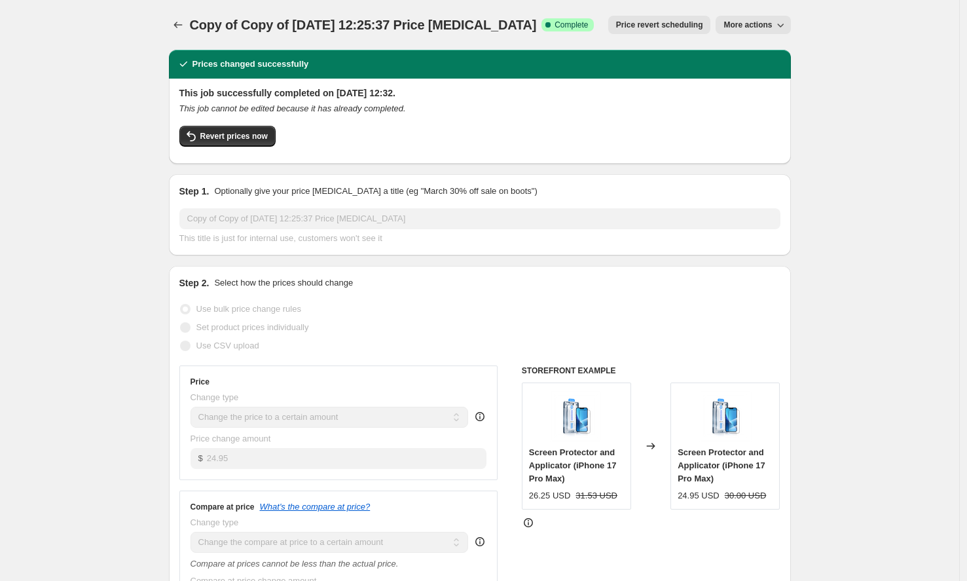
click at [756, 25] on span "More actions" at bounding box center [748, 25] width 48 height 10
click at [769, 54] on span "Copy to new job" at bounding box center [756, 52] width 61 height 10
select select "to"
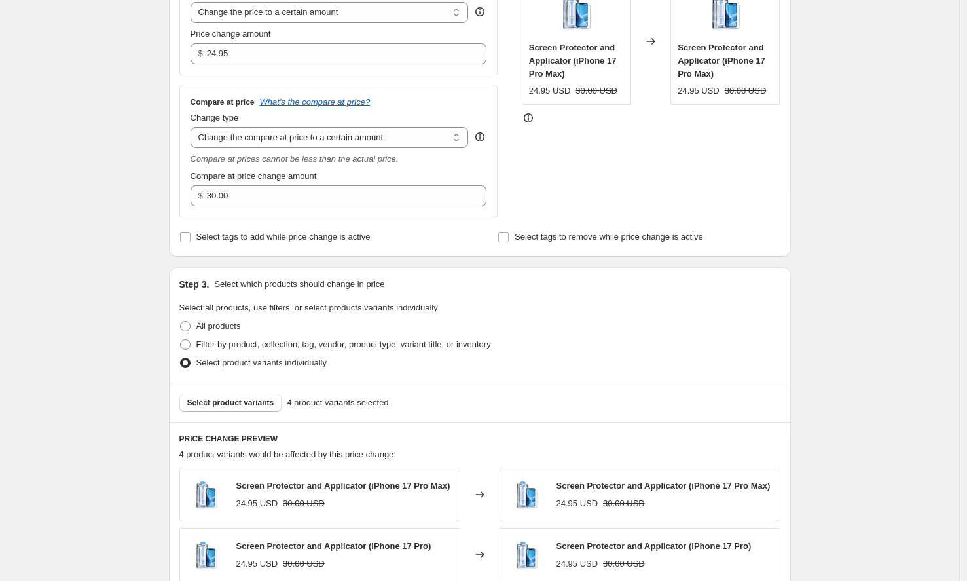
scroll to position [528, 0]
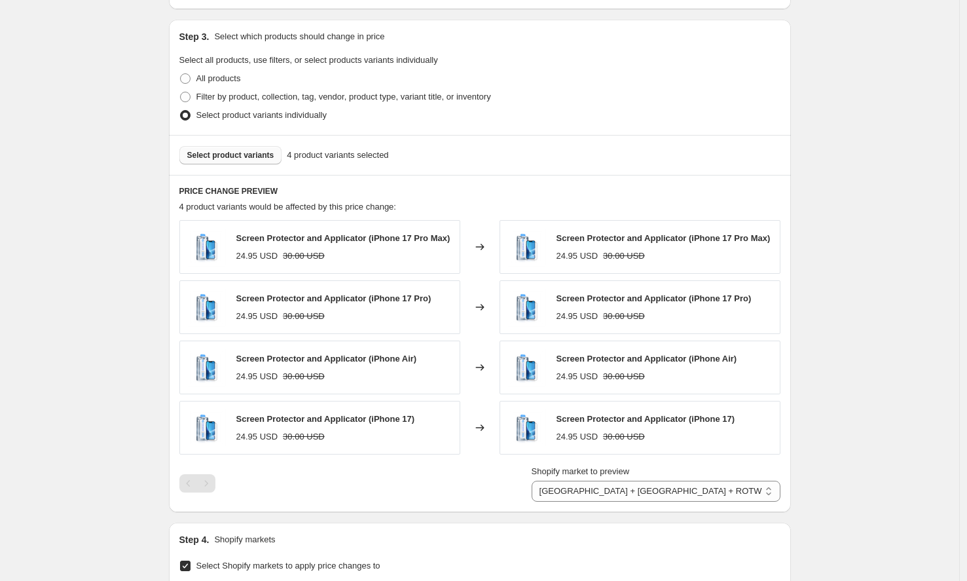
click at [250, 151] on span "Select product variants" at bounding box center [230, 155] width 87 height 10
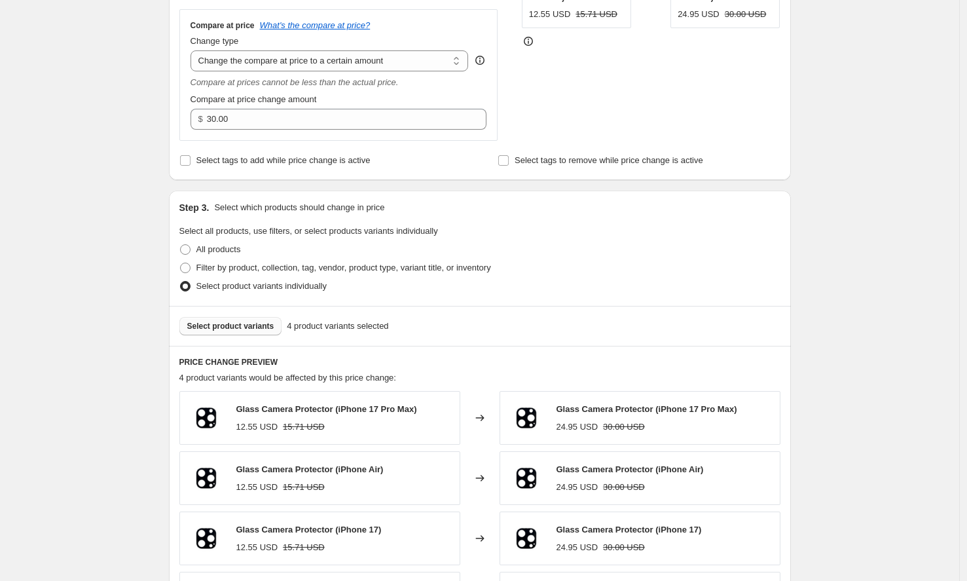
scroll to position [334, 0]
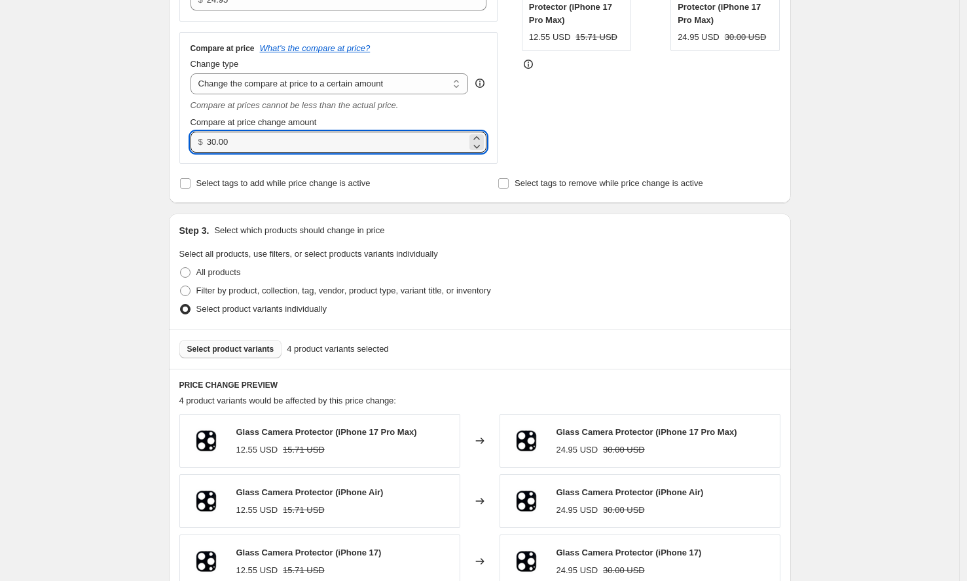
drag, startPoint x: 222, startPoint y: 138, endPoint x: 189, endPoint y: 139, distance: 33.4
click at [189, 139] on div "Compare at price What's the compare at price? Change type Change the compare at…" at bounding box center [338, 98] width 319 height 132
click at [148, 151] on div "Create new price [MEDICAL_DATA]. This page is ready Create new price [MEDICAL_D…" at bounding box center [479, 451] width 959 height 1570
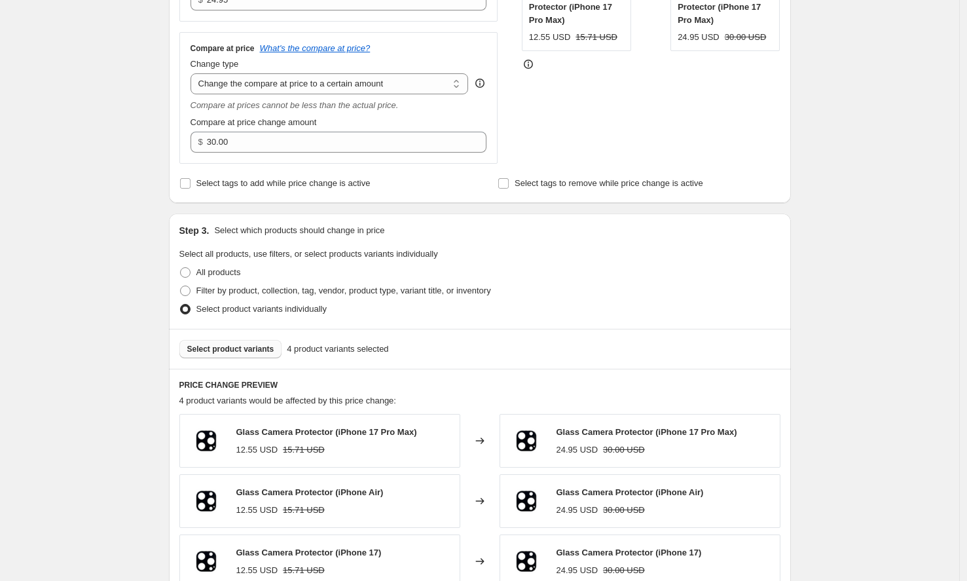
scroll to position [223, 0]
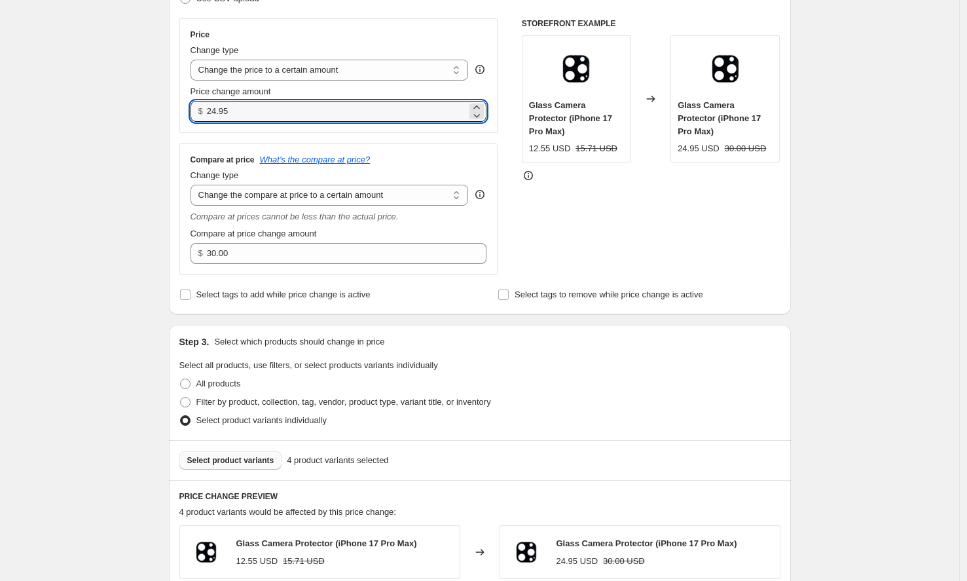
drag, startPoint x: 244, startPoint y: 111, endPoint x: 159, endPoint y: 111, distance: 85.1
click at [159, 111] on div "Create new price [MEDICAL_DATA]. This page is ready Create new price [MEDICAL_D…" at bounding box center [479, 562] width 653 height 1570
type input "11"
type input "11.95"
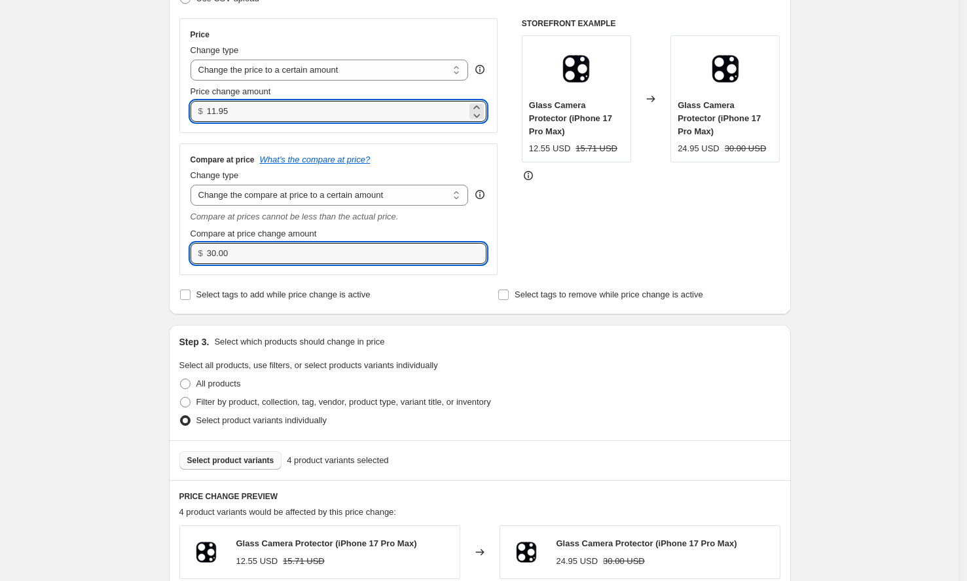
drag, startPoint x: 187, startPoint y: 253, endPoint x: 180, endPoint y: 254, distance: 7.3
click at [179, 253] on div "Step 2. Select how the prices should change Use bulk price change rules Set pro…" at bounding box center [480, 116] width 622 height 395
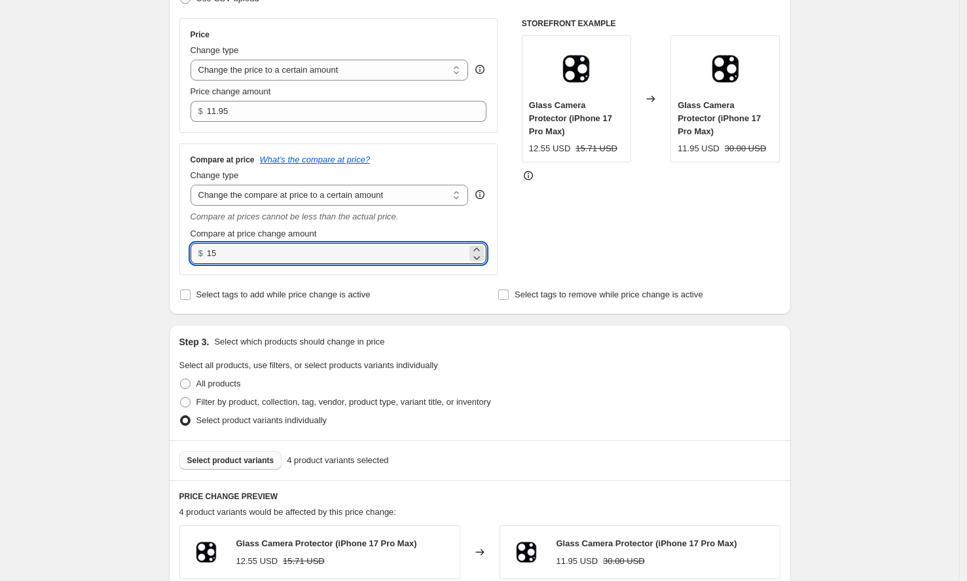
type input "15.00"
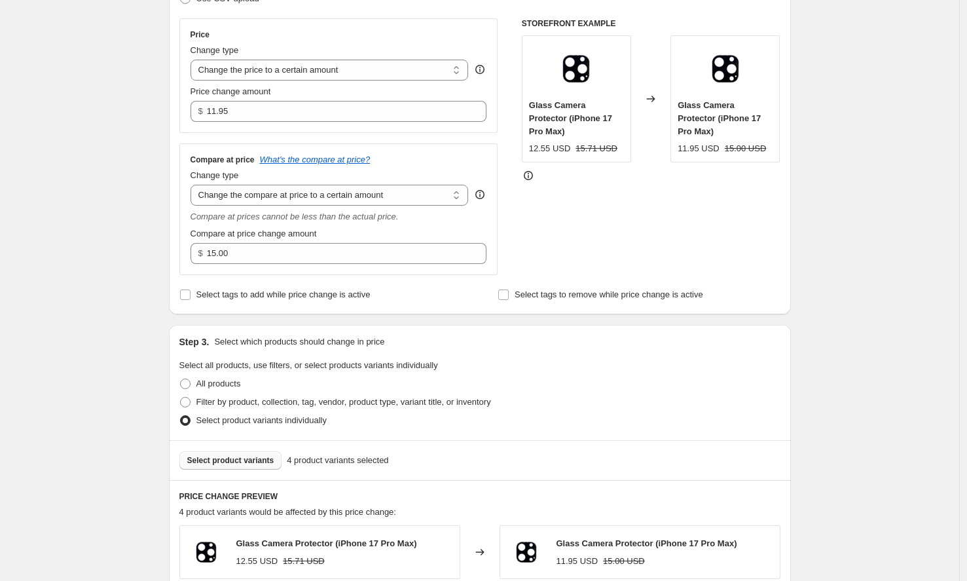
click at [111, 247] on div "Create new price [MEDICAL_DATA]. This page is ready Create new price [MEDICAL_D…" at bounding box center [479, 562] width 959 height 1570
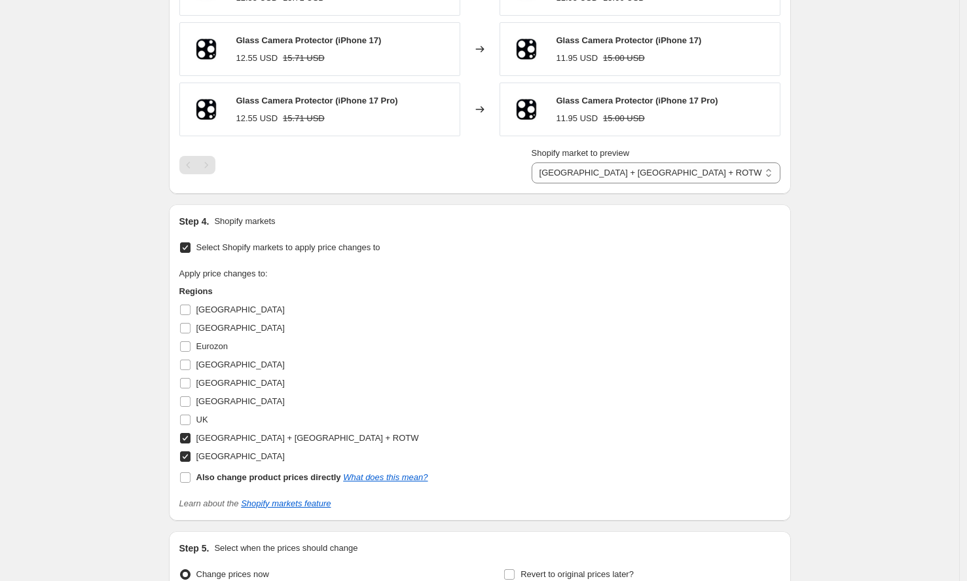
scroll to position [989, 0]
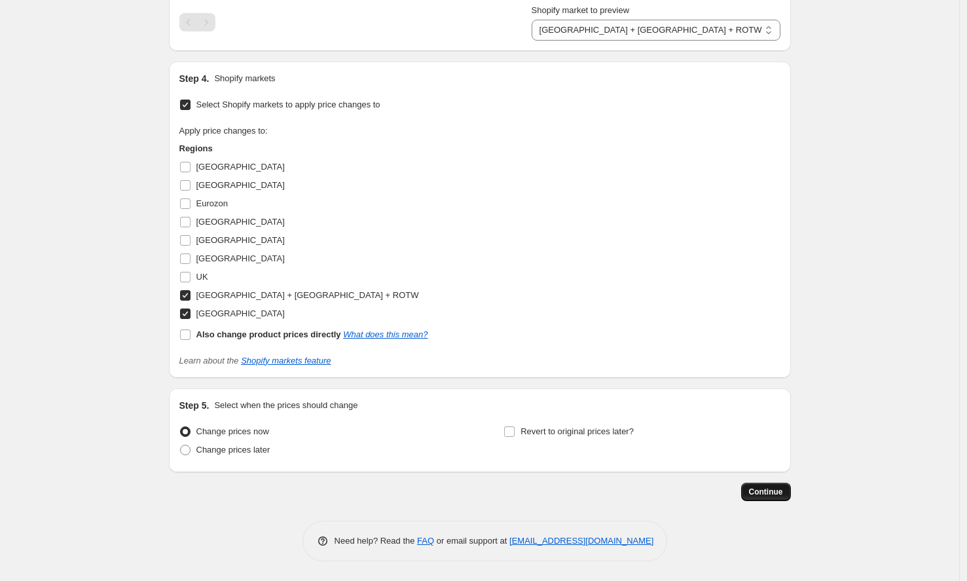
click at [774, 487] on button "Continue" at bounding box center [766, 492] width 50 height 18
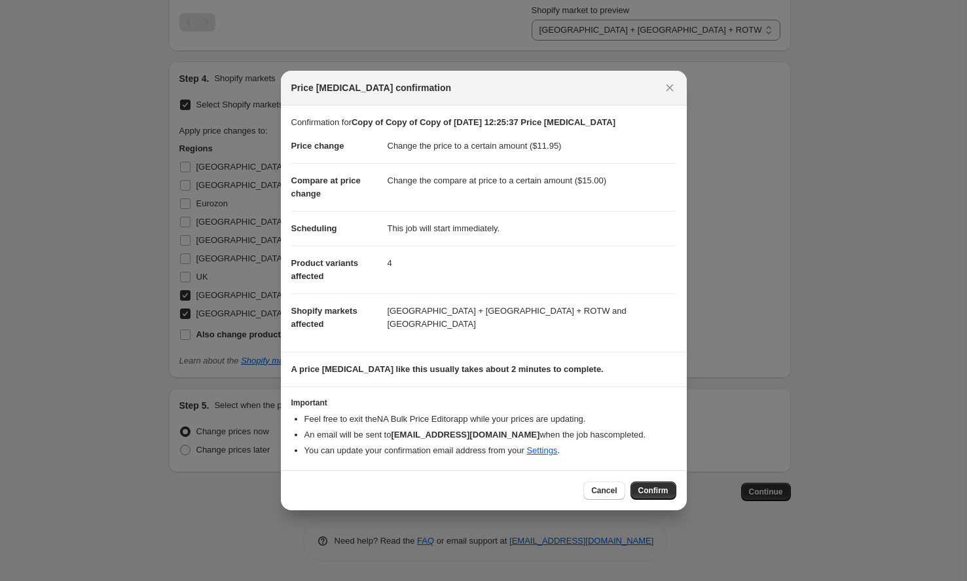
drag, startPoint x: 652, startPoint y: 488, endPoint x: 676, endPoint y: 477, distance: 27.0
click at [652, 488] on span "Confirm" at bounding box center [653, 490] width 30 height 10
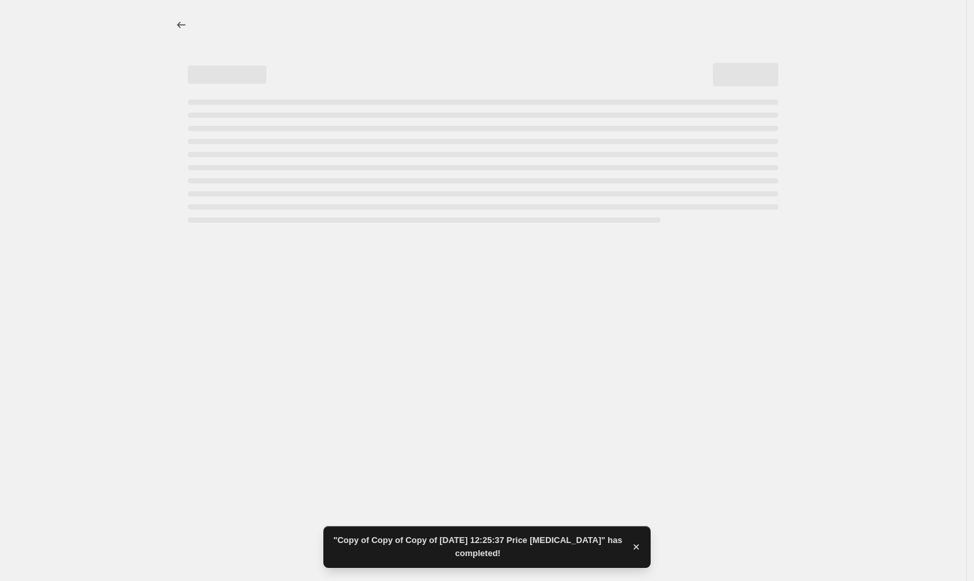
select select "to"
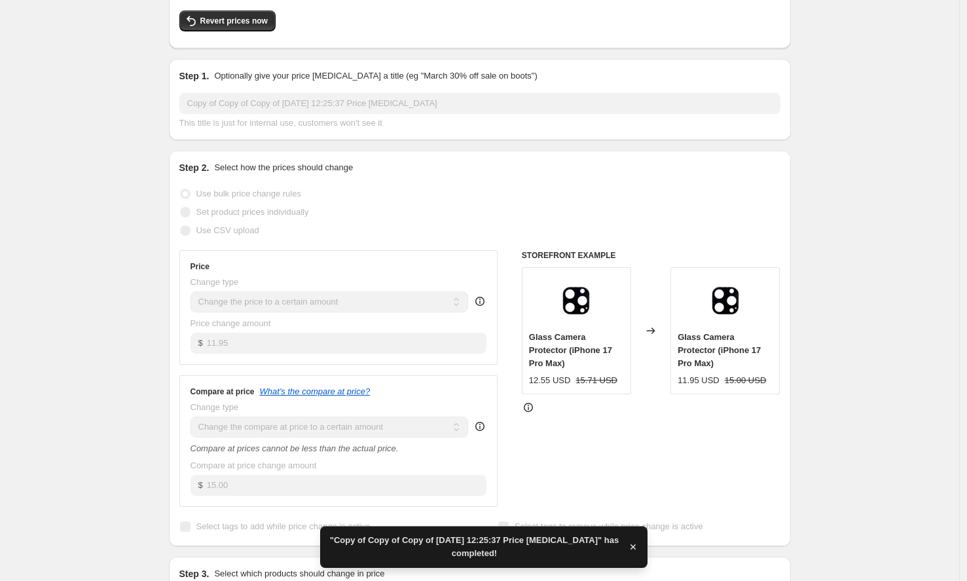
scroll to position [222, 0]
